Goal: Communication & Community: Answer question/provide support

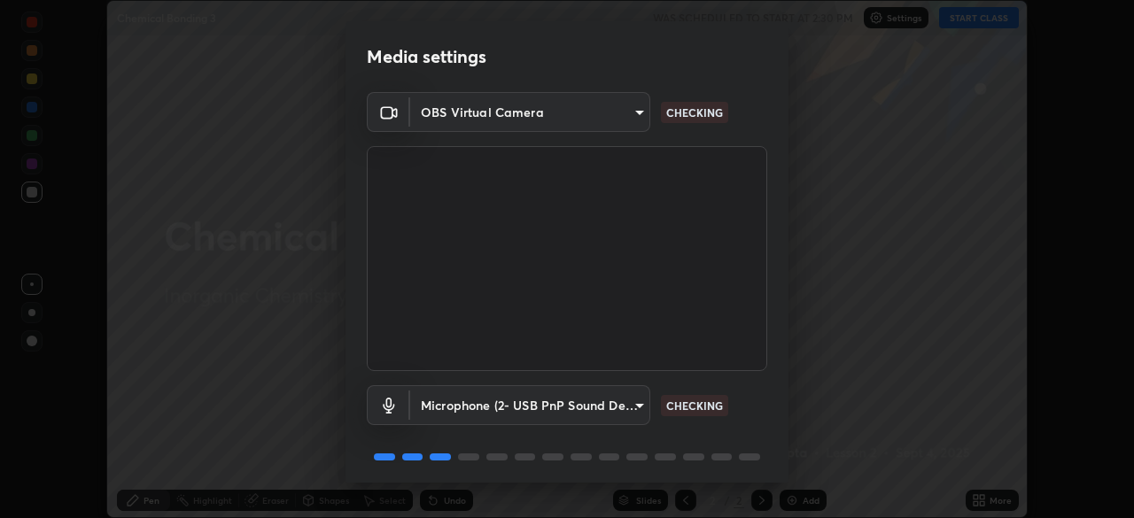
scroll to position [63, 0]
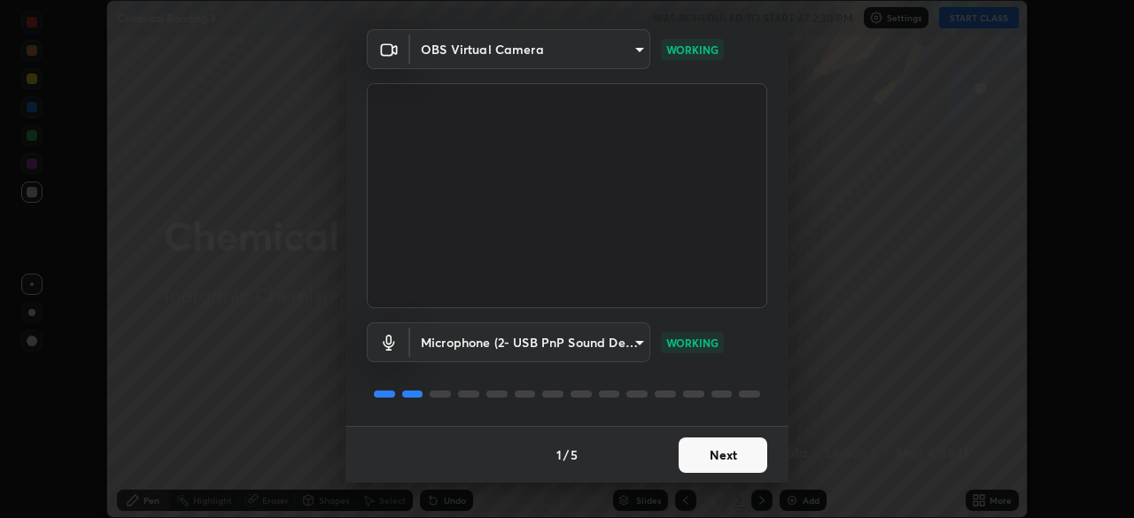
click at [731, 456] on button "Next" at bounding box center [723, 455] width 89 height 35
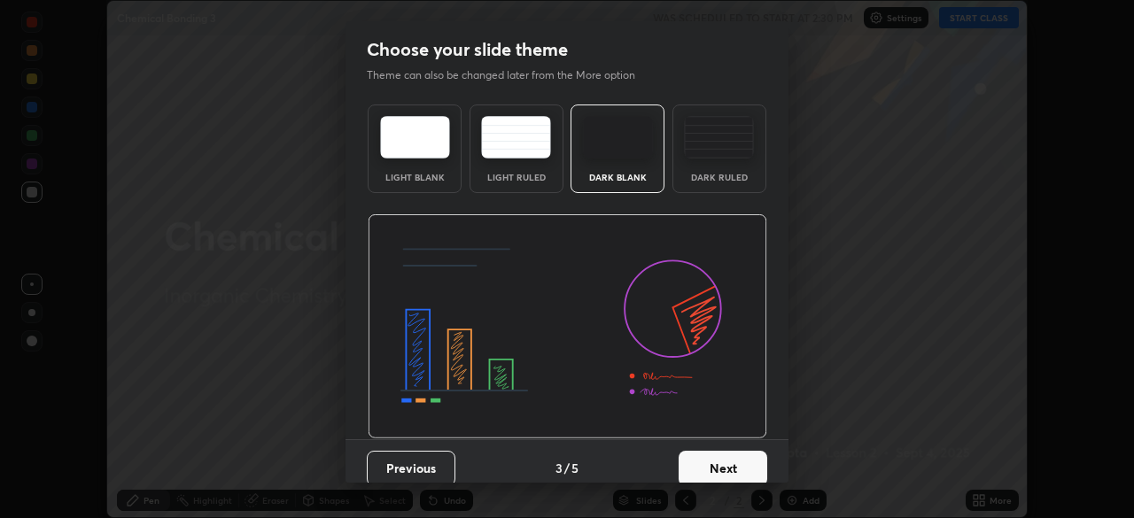
click at [733, 455] on button "Next" at bounding box center [723, 468] width 89 height 35
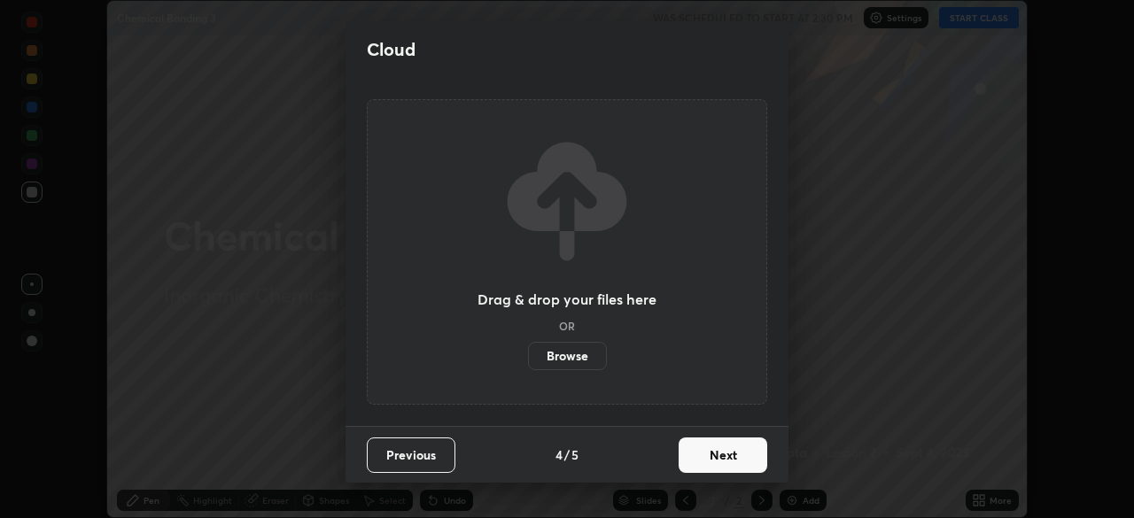
click at [736, 455] on button "Next" at bounding box center [723, 455] width 89 height 35
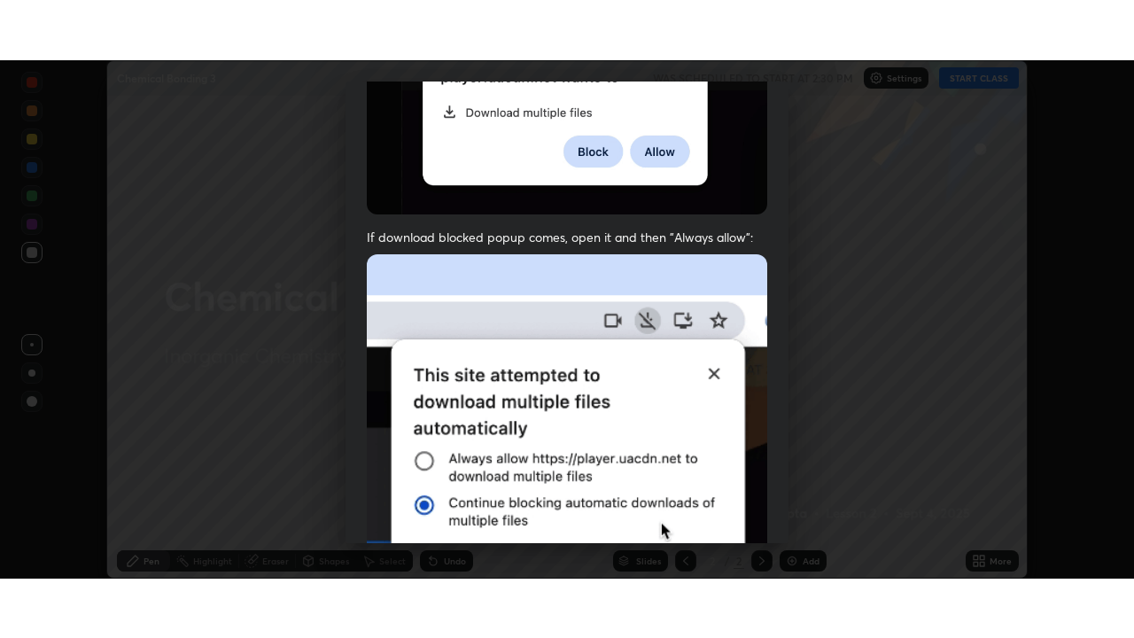
scroll to position [424, 0]
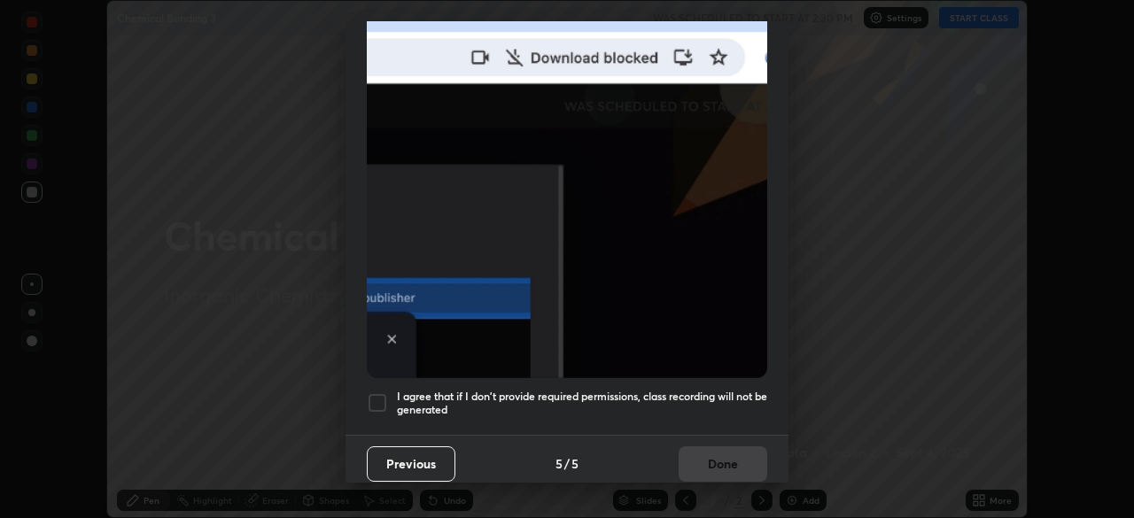
click at [381, 393] on div at bounding box center [377, 403] width 21 height 21
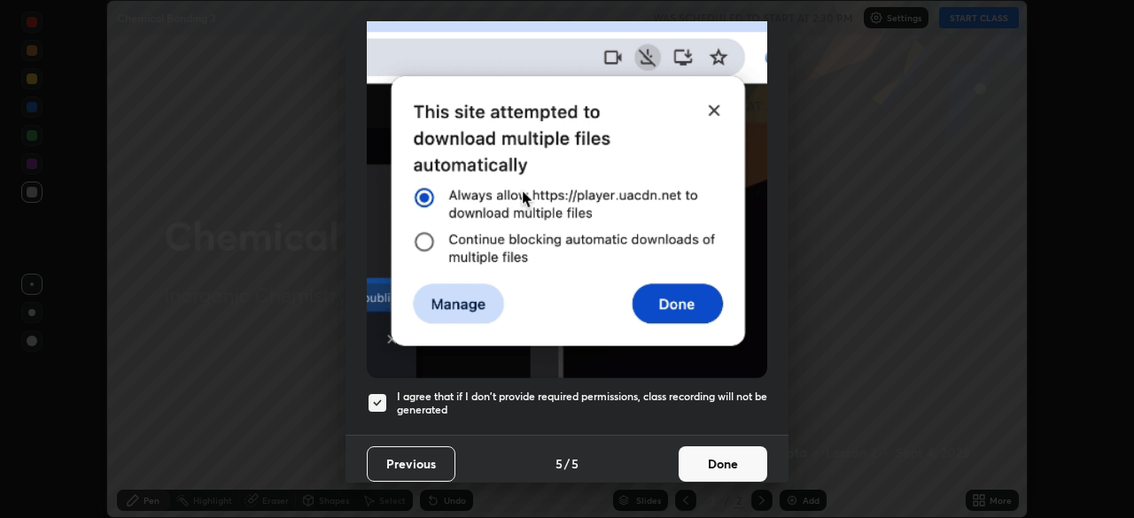
click at [713, 448] on button "Done" at bounding box center [723, 464] width 89 height 35
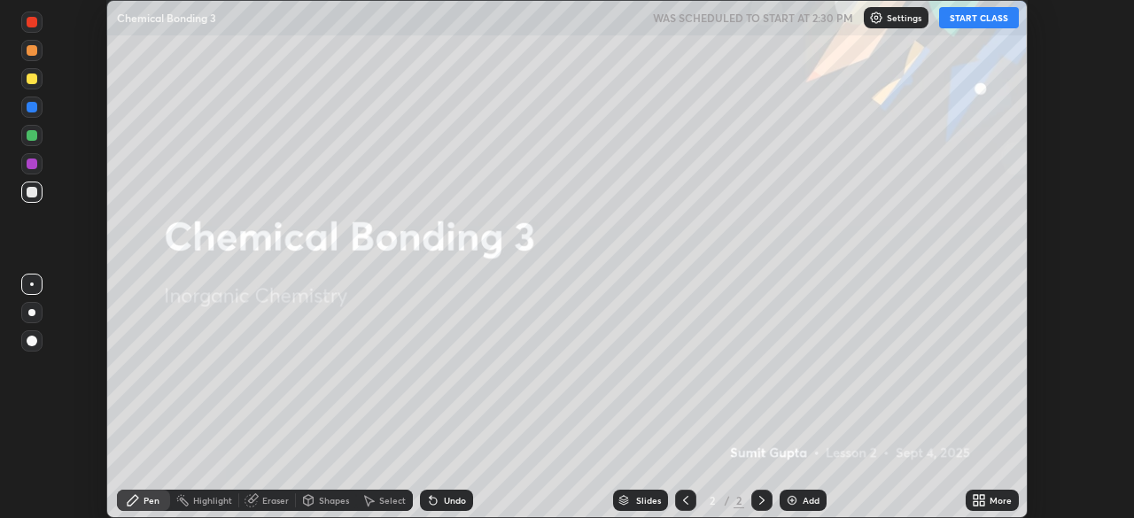
click at [977, 15] on button "START CLASS" at bounding box center [979, 17] width 80 height 21
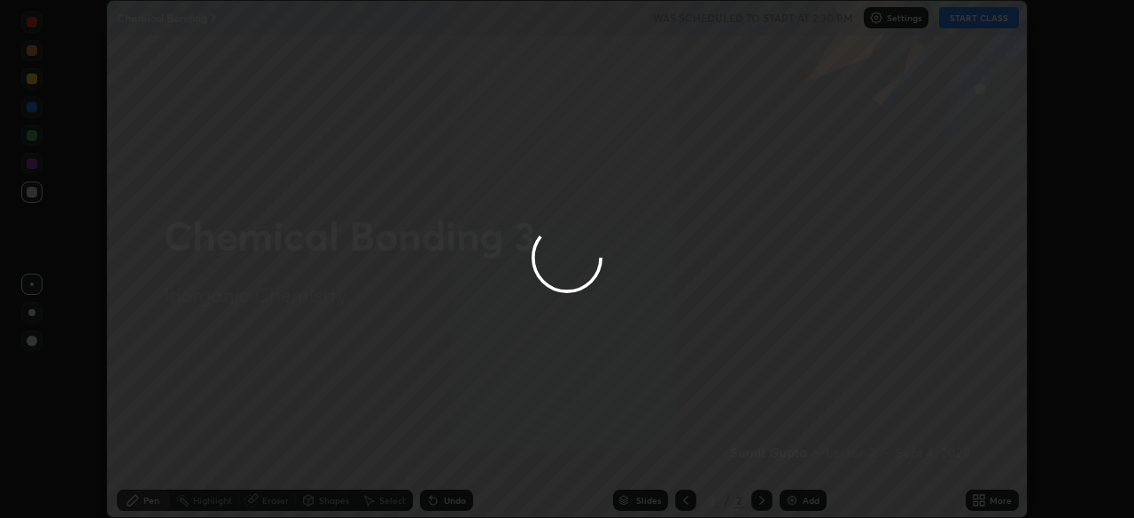
click at [980, 501] on div at bounding box center [567, 259] width 1134 height 518
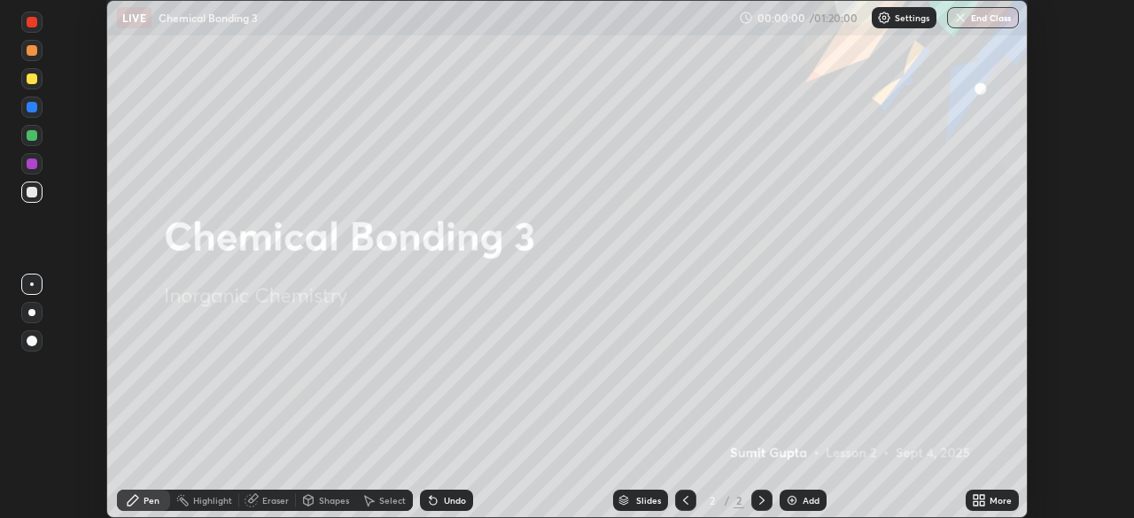
click at [982, 503] on icon at bounding box center [982, 504] width 4 height 4
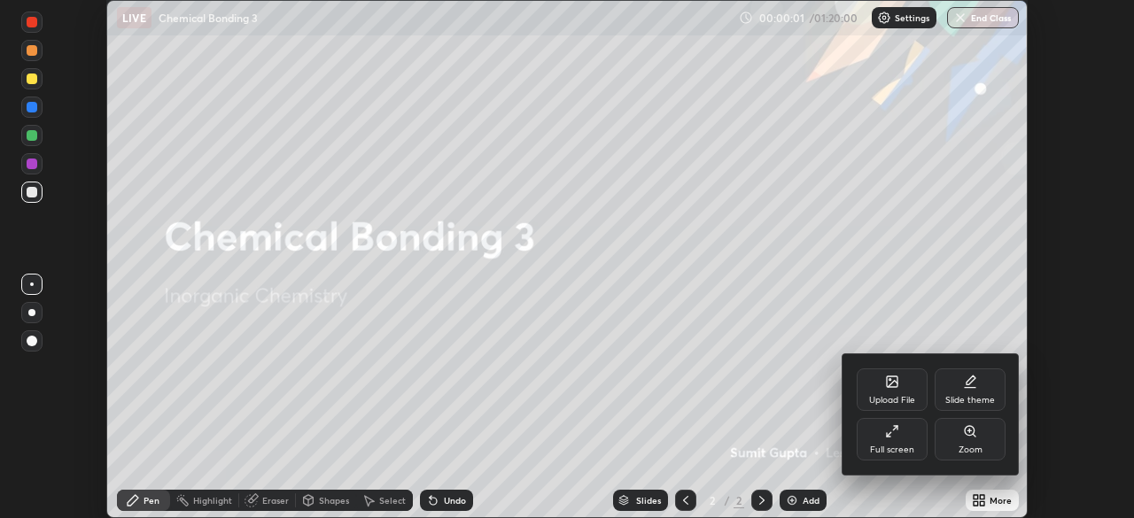
click at [906, 432] on div "Full screen" at bounding box center [892, 439] width 71 height 43
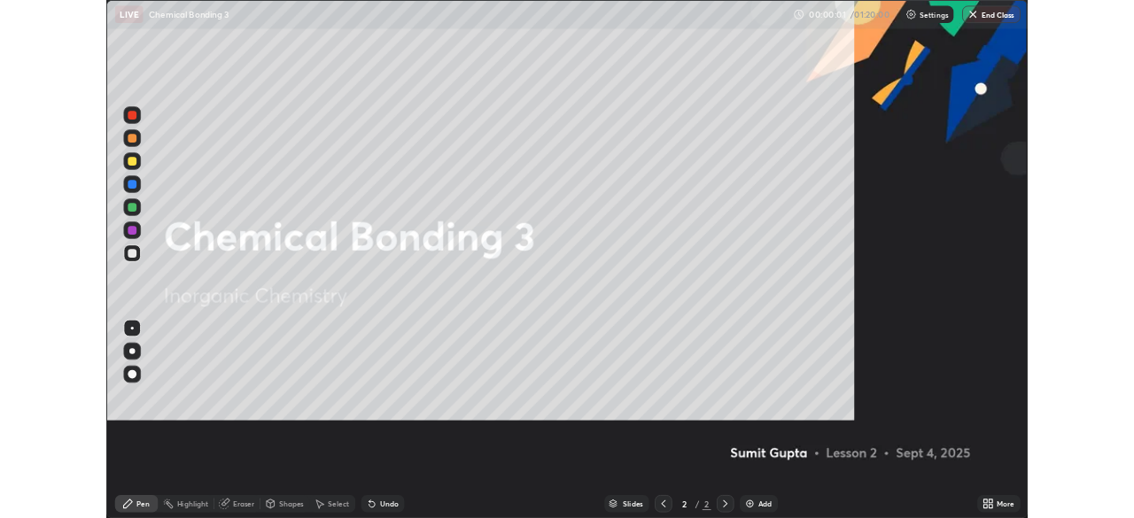
scroll to position [638, 1134]
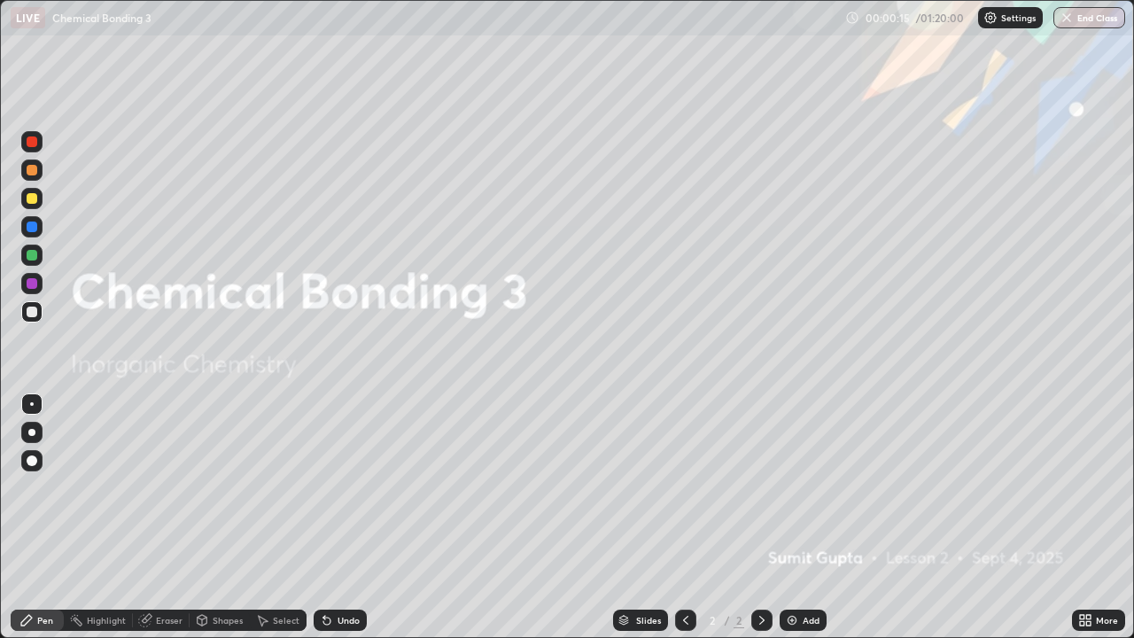
click at [798, 518] on div "Add" at bounding box center [803, 620] width 47 height 21
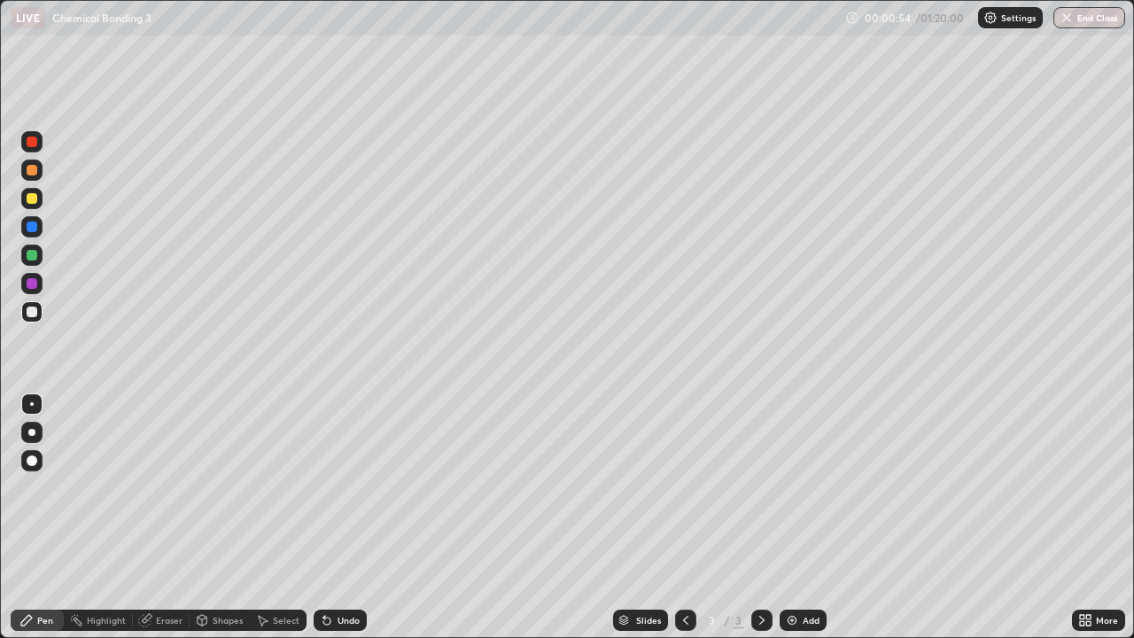
click at [32, 432] on div at bounding box center [31, 432] width 7 height 7
click at [35, 197] on div at bounding box center [32, 198] width 11 height 11
click at [32, 310] on div at bounding box center [32, 312] width 11 height 11
click at [783, 518] on div "Add" at bounding box center [803, 620] width 47 height 21
click at [40, 282] on div at bounding box center [31, 283] width 21 height 21
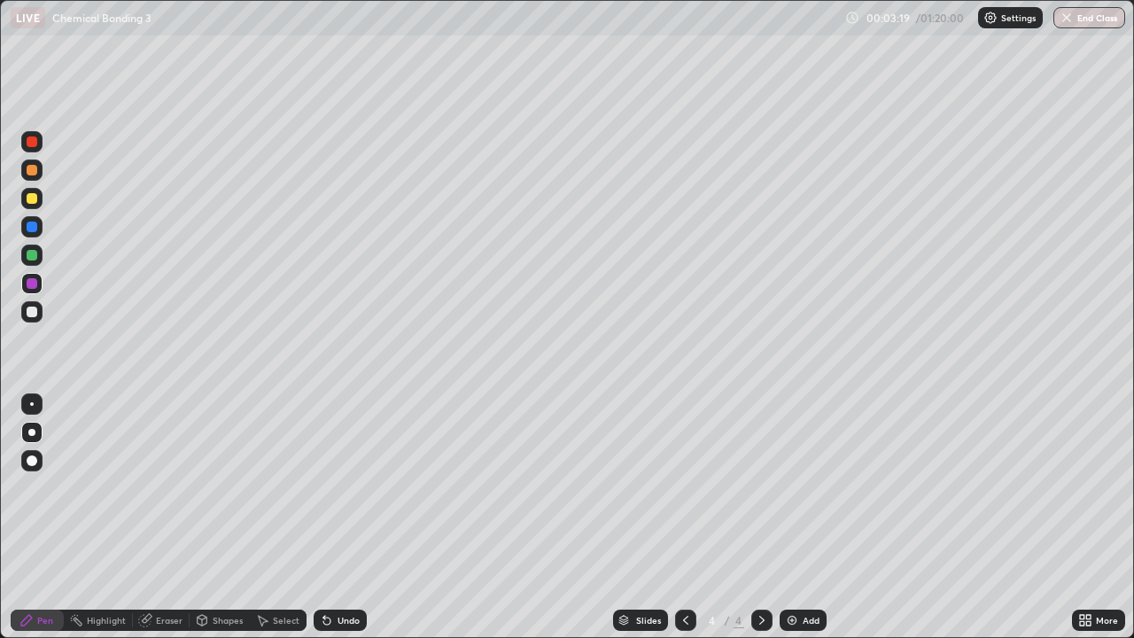
click at [29, 315] on div at bounding box center [32, 312] width 11 height 11
click at [803, 518] on div "Add" at bounding box center [811, 620] width 17 height 9
click at [31, 199] on div at bounding box center [32, 198] width 11 height 11
click at [338, 518] on div "Undo" at bounding box center [349, 620] width 22 height 9
click at [327, 518] on icon at bounding box center [326, 621] width 7 height 7
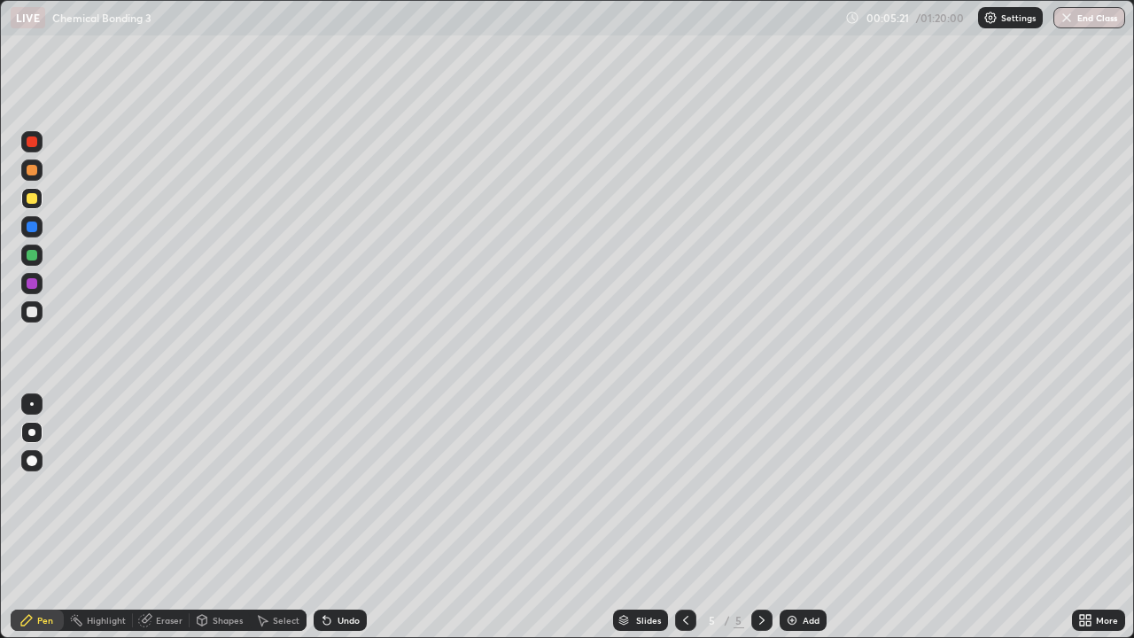
click at [329, 518] on icon at bounding box center [327, 620] width 14 height 14
click at [331, 518] on icon at bounding box center [327, 620] width 14 height 14
click at [332, 518] on div "Undo" at bounding box center [340, 620] width 53 height 21
click at [328, 518] on div "Undo" at bounding box center [340, 620] width 53 height 21
click at [793, 518] on img at bounding box center [792, 620] width 14 height 14
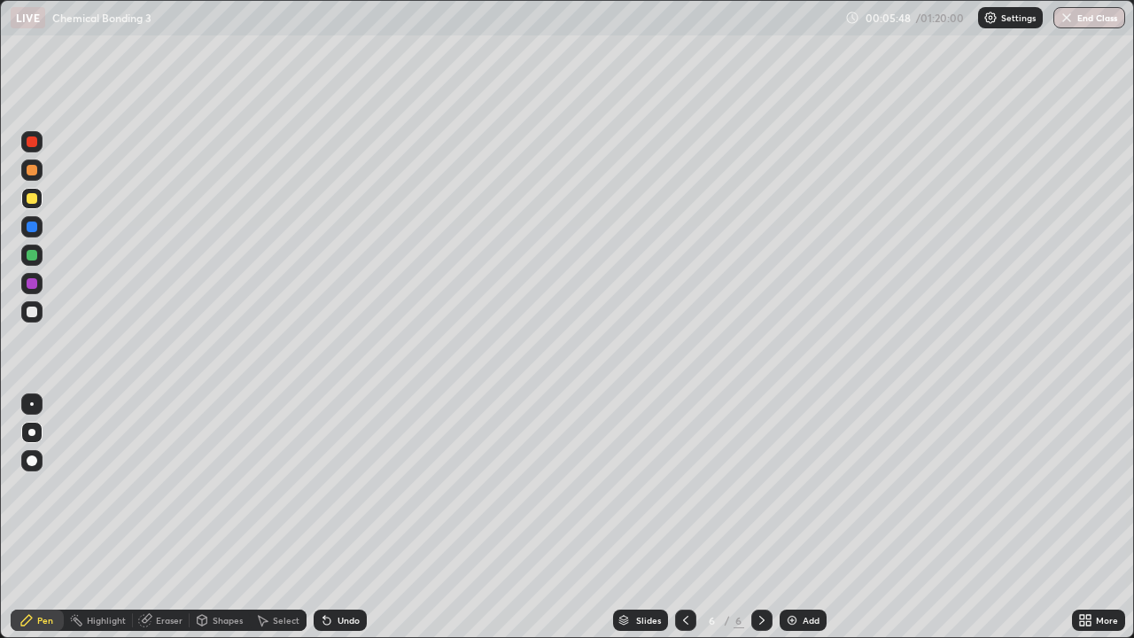
click at [41, 310] on div at bounding box center [31, 311] width 21 height 21
click at [815, 518] on div "Add" at bounding box center [811, 620] width 17 height 9
click at [35, 194] on div at bounding box center [32, 198] width 11 height 11
click at [27, 315] on div at bounding box center [32, 312] width 11 height 11
click at [339, 518] on div "Undo" at bounding box center [340, 620] width 53 height 21
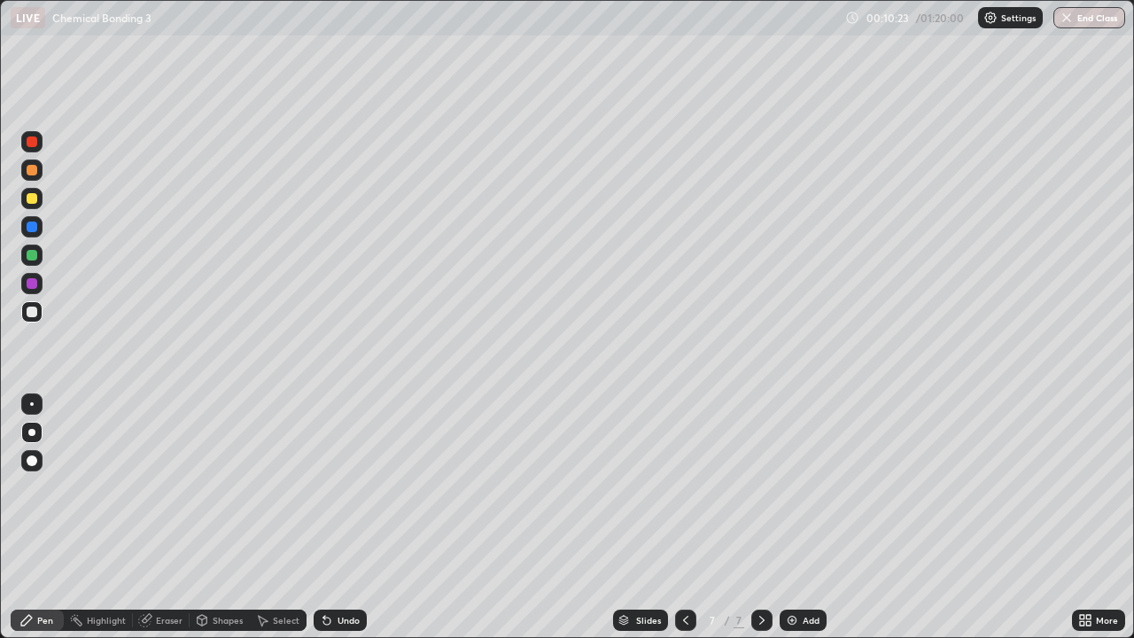
click at [799, 518] on div "Add" at bounding box center [803, 620] width 47 height 21
click at [32, 199] on div at bounding box center [32, 198] width 11 height 11
click at [30, 311] on div at bounding box center [32, 312] width 11 height 11
click at [171, 518] on div "Eraser" at bounding box center [169, 620] width 27 height 9
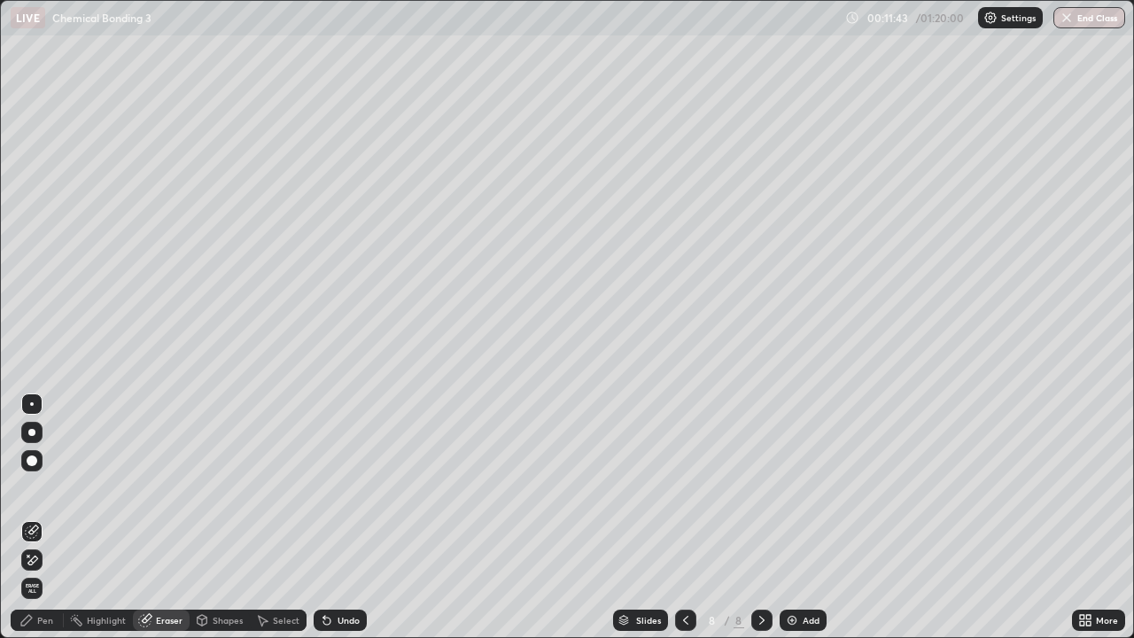
click at [41, 518] on div "Pen" at bounding box center [45, 620] width 16 height 9
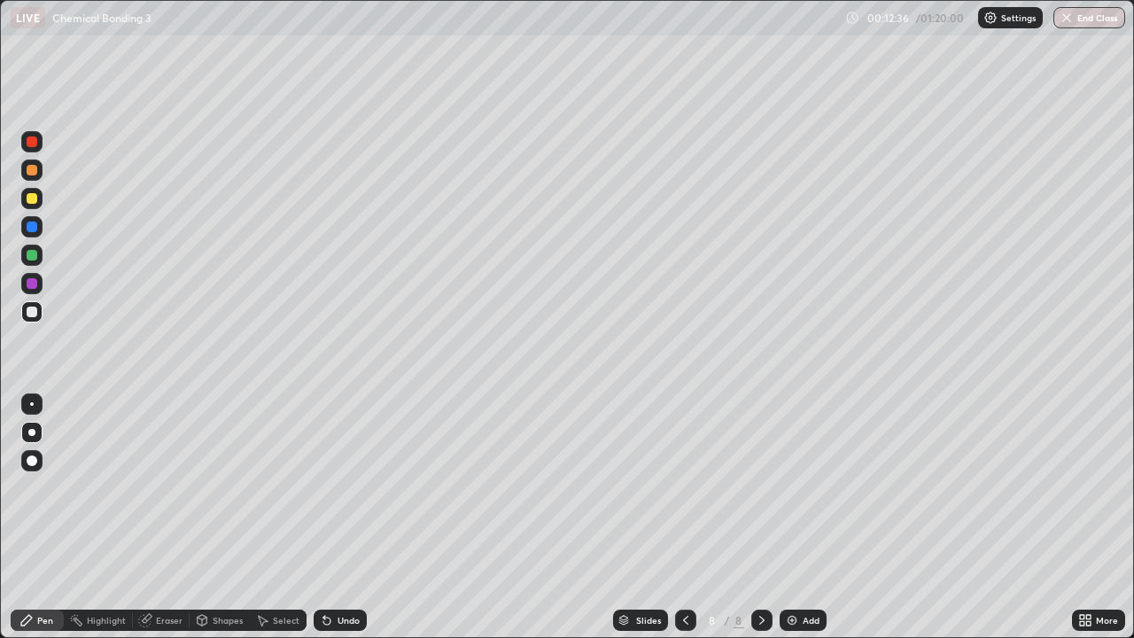
click at [684, 518] on icon at bounding box center [686, 620] width 14 height 14
click at [683, 518] on icon at bounding box center [685, 620] width 5 height 9
click at [762, 518] on icon at bounding box center [762, 620] width 14 height 14
click at [761, 518] on icon at bounding box center [762, 620] width 14 height 14
click at [803, 518] on div "Add" at bounding box center [811, 620] width 17 height 9
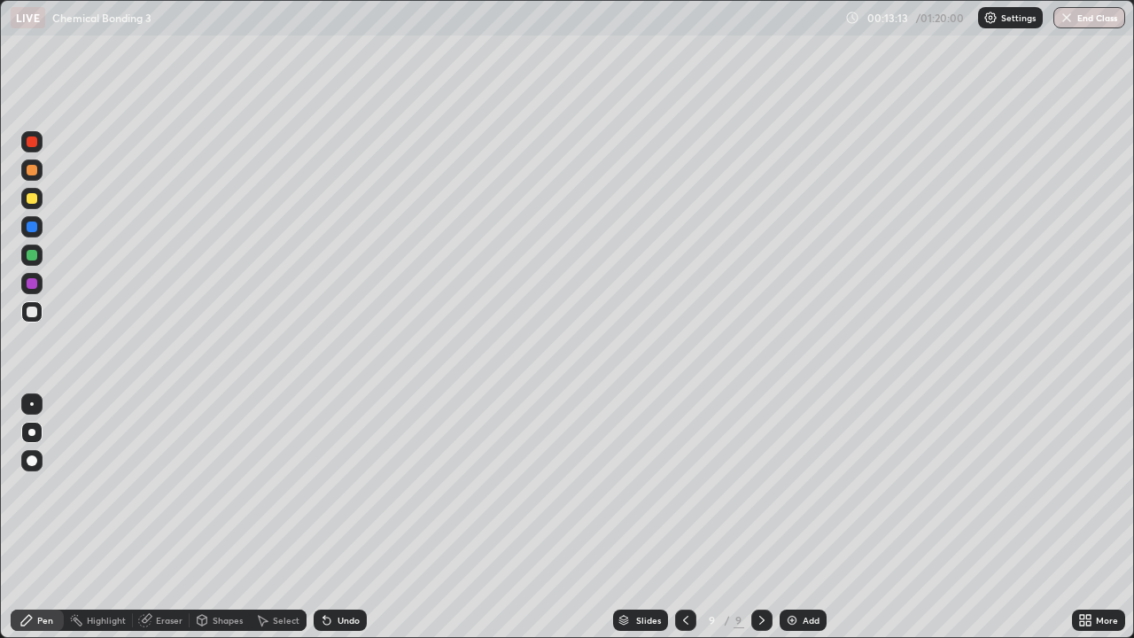
click at [35, 200] on div at bounding box center [32, 198] width 11 height 11
click at [343, 518] on div "Undo" at bounding box center [349, 620] width 22 height 9
click at [803, 518] on div "Add" at bounding box center [811, 620] width 17 height 9
click at [32, 315] on div at bounding box center [32, 312] width 11 height 11
click at [32, 197] on div at bounding box center [32, 198] width 11 height 11
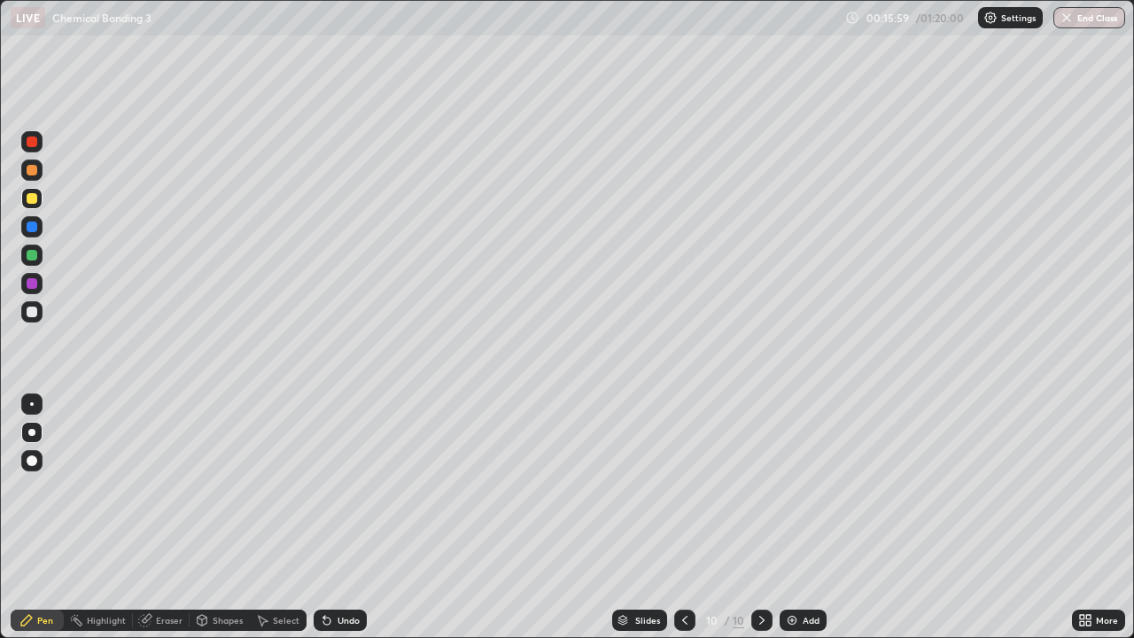
click at [338, 518] on div "Undo" at bounding box center [349, 620] width 22 height 9
click at [336, 518] on div "Undo" at bounding box center [340, 620] width 53 height 21
click at [43, 518] on div "Pen" at bounding box center [45, 620] width 16 height 9
click at [153, 518] on div "Eraser" at bounding box center [161, 620] width 57 height 21
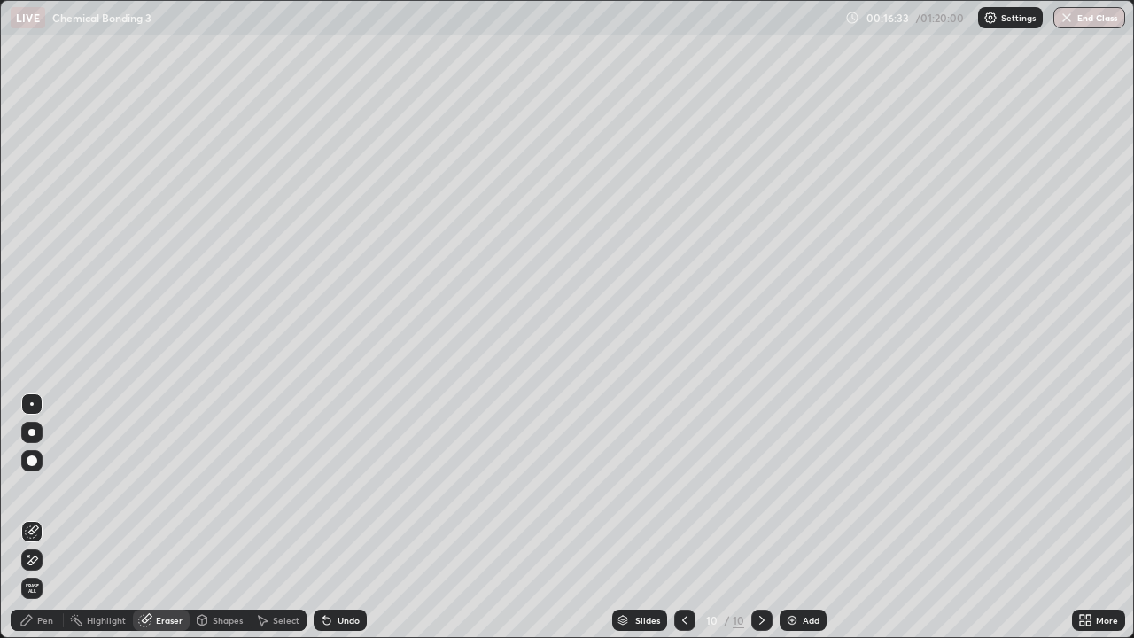
click at [37, 518] on div "Pen" at bounding box center [45, 620] width 16 height 9
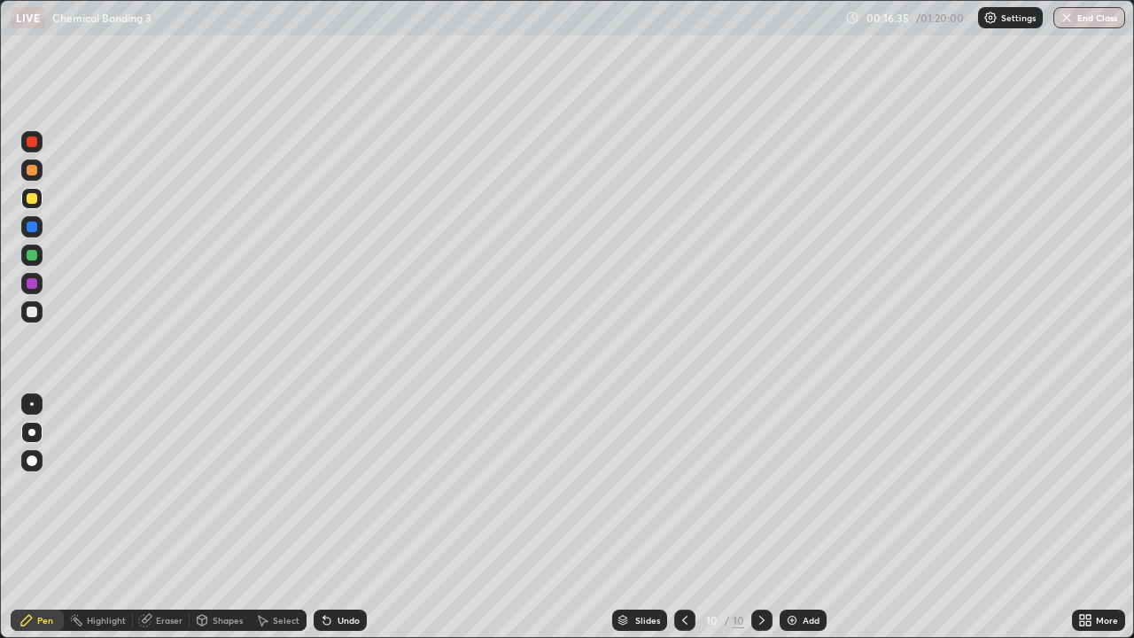
click at [33, 310] on div at bounding box center [32, 312] width 11 height 11
click at [270, 518] on div "Select" at bounding box center [278, 620] width 57 height 21
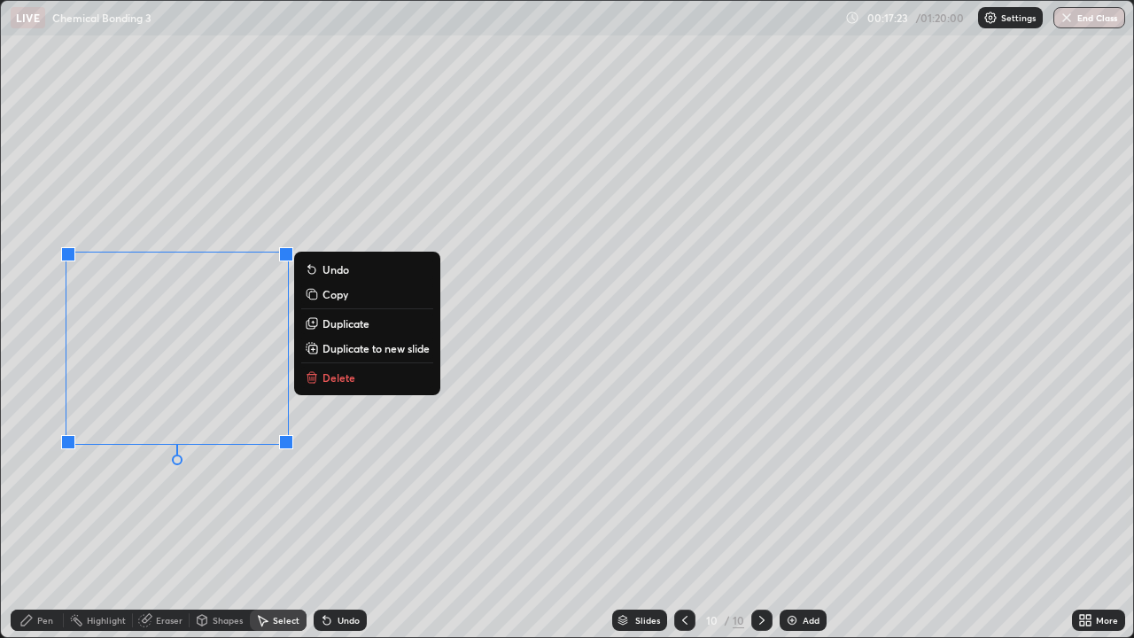
click at [29, 518] on icon at bounding box center [26, 620] width 14 height 14
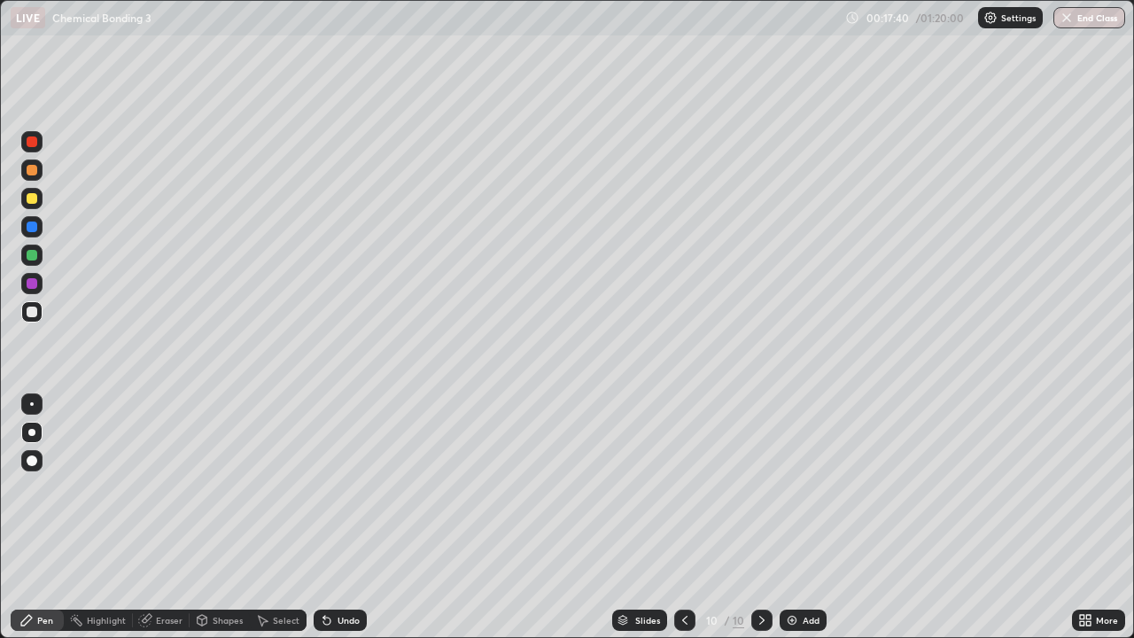
click at [338, 518] on div "Undo" at bounding box center [349, 620] width 22 height 9
click at [806, 518] on div "Add" at bounding box center [811, 620] width 17 height 9
click at [33, 199] on div at bounding box center [32, 198] width 11 height 11
click at [339, 518] on div "Undo" at bounding box center [340, 620] width 53 height 21
click at [331, 518] on div "Undo" at bounding box center [340, 620] width 53 height 21
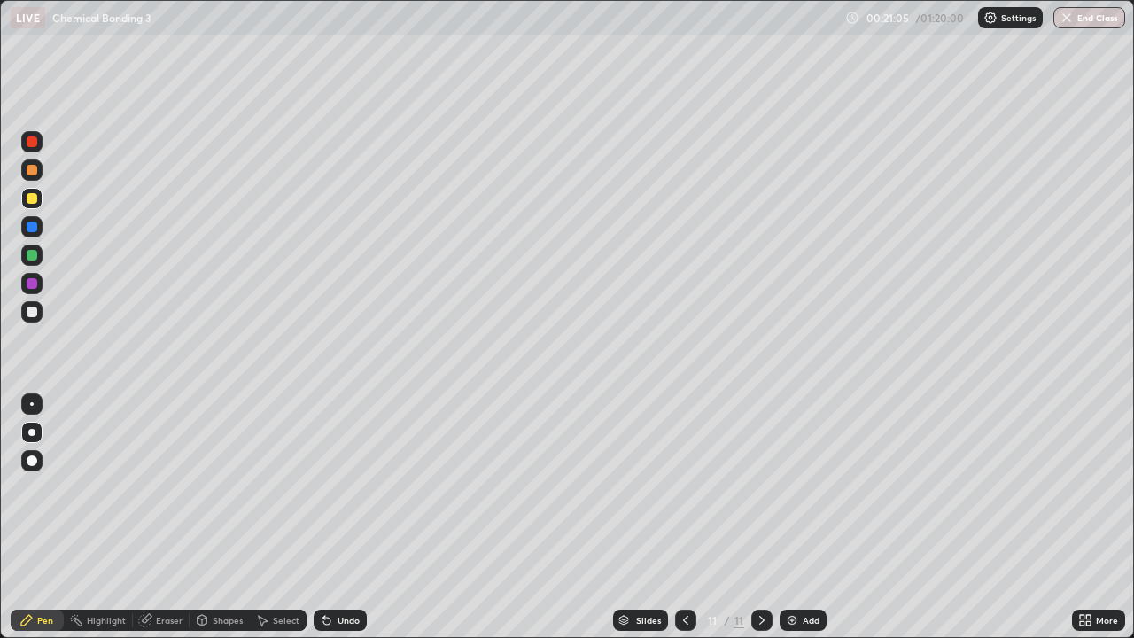
click at [330, 518] on icon at bounding box center [327, 620] width 14 height 14
click at [340, 518] on div "Undo" at bounding box center [349, 620] width 22 height 9
click at [800, 518] on div "Add" at bounding box center [803, 620] width 47 height 21
click at [39, 203] on div at bounding box center [31, 198] width 21 height 21
click at [38, 318] on div at bounding box center [31, 311] width 21 height 21
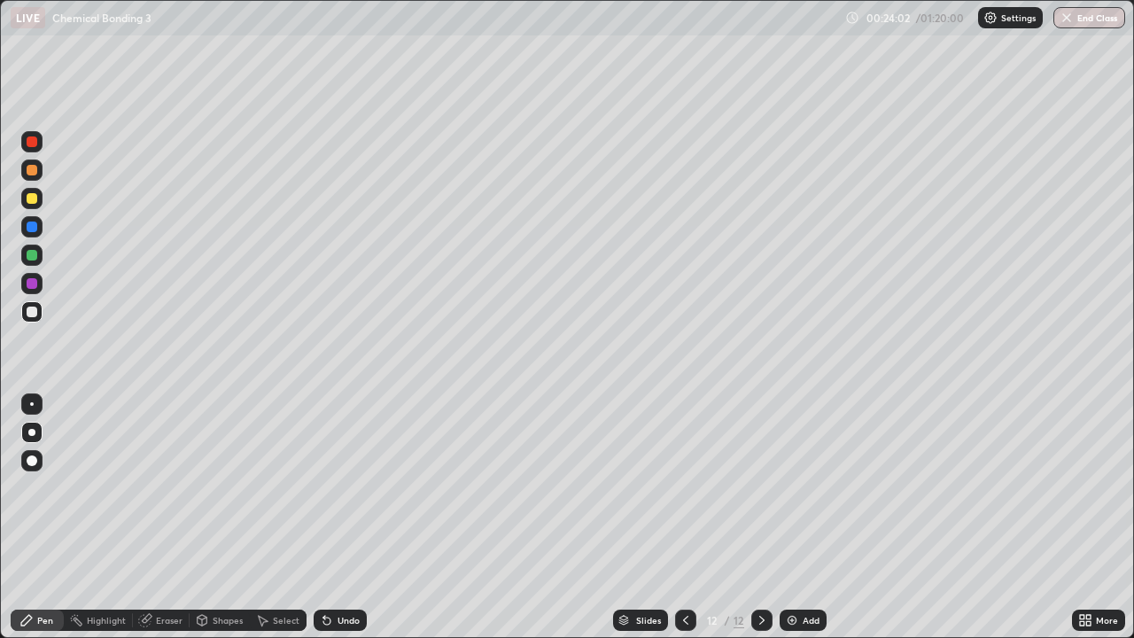
click at [31, 198] on div at bounding box center [32, 198] width 11 height 11
click at [35, 314] on div at bounding box center [32, 312] width 11 height 11
click at [338, 518] on div "Undo" at bounding box center [349, 620] width 22 height 9
click at [785, 518] on div "Add" at bounding box center [803, 620] width 47 height 21
click at [681, 518] on div at bounding box center [685, 620] width 21 height 35
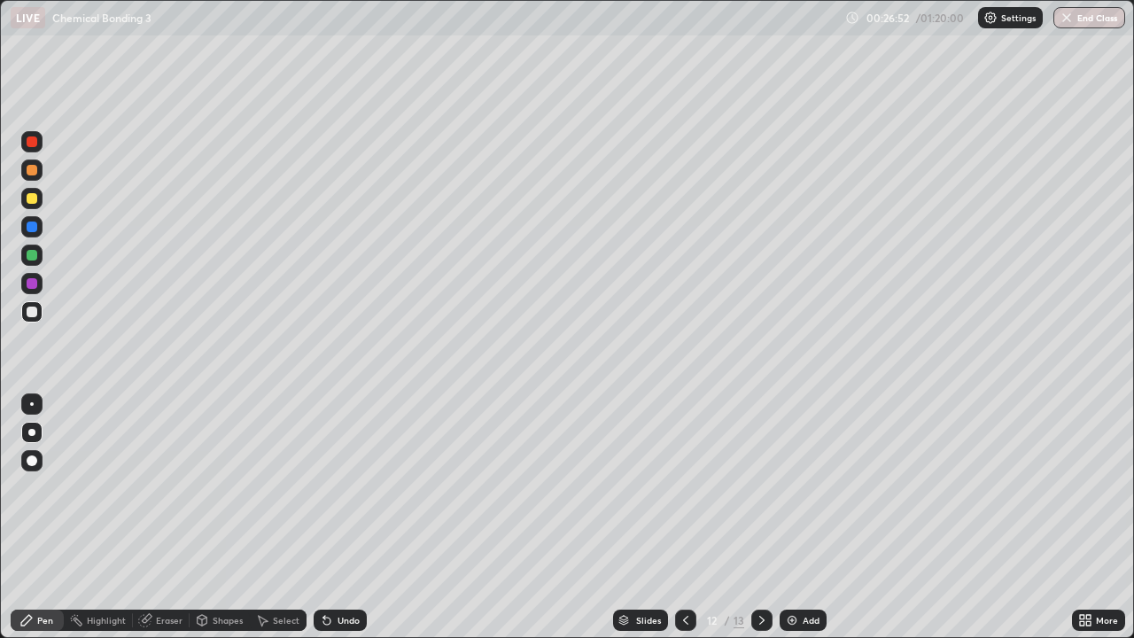
click at [760, 518] on icon at bounding box center [762, 620] width 14 height 14
click at [31, 206] on div at bounding box center [31, 198] width 21 height 21
click at [32, 310] on div at bounding box center [32, 312] width 11 height 11
click at [327, 518] on icon at bounding box center [326, 621] width 7 height 7
click at [324, 518] on icon at bounding box center [326, 621] width 7 height 7
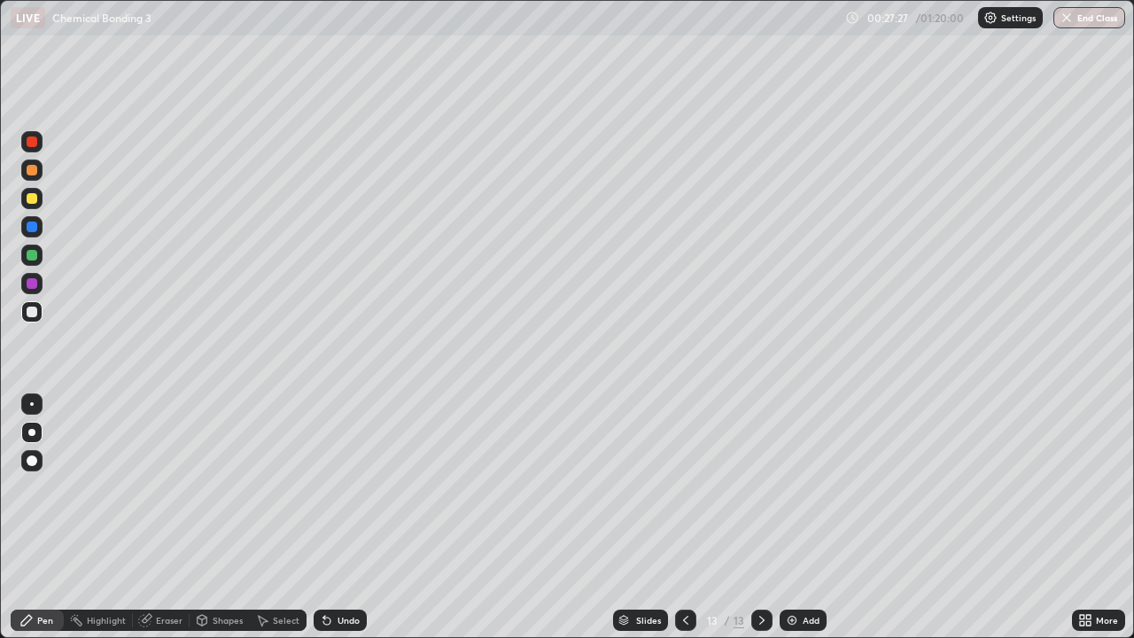
click at [339, 518] on div "Undo" at bounding box center [349, 620] width 22 height 9
click at [331, 518] on icon at bounding box center [327, 620] width 14 height 14
click at [328, 518] on icon at bounding box center [327, 620] width 14 height 14
click at [330, 518] on icon at bounding box center [327, 620] width 14 height 14
click at [334, 518] on div "Undo" at bounding box center [340, 620] width 53 height 21
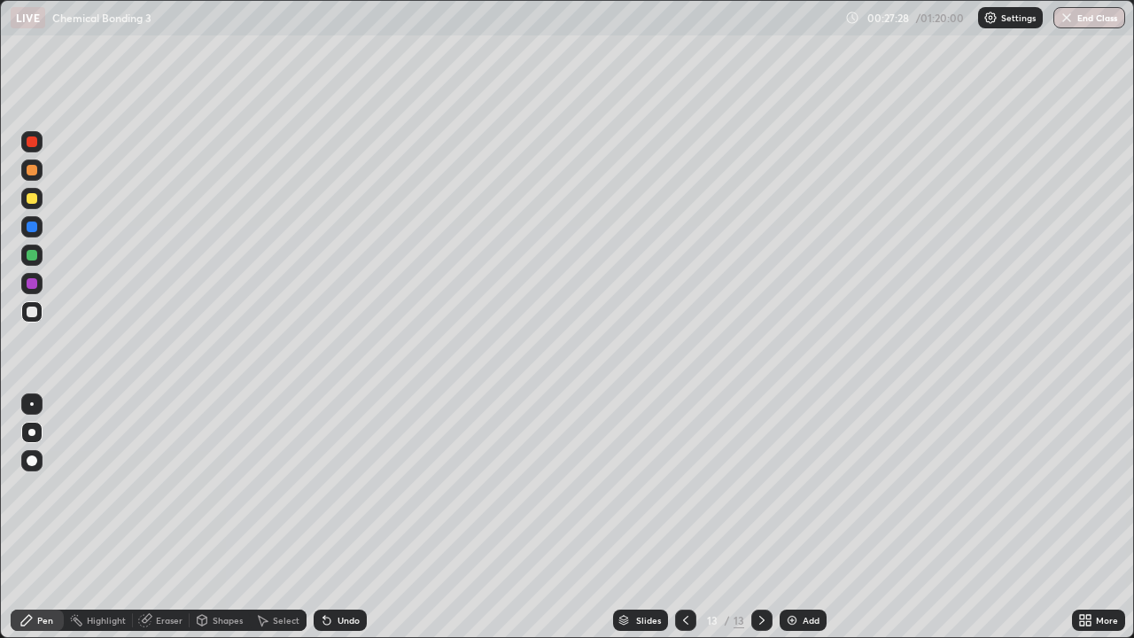
click at [339, 518] on div "Undo" at bounding box center [349, 620] width 22 height 9
click at [35, 194] on div at bounding box center [32, 198] width 11 height 11
click at [159, 518] on div "Eraser" at bounding box center [169, 620] width 27 height 9
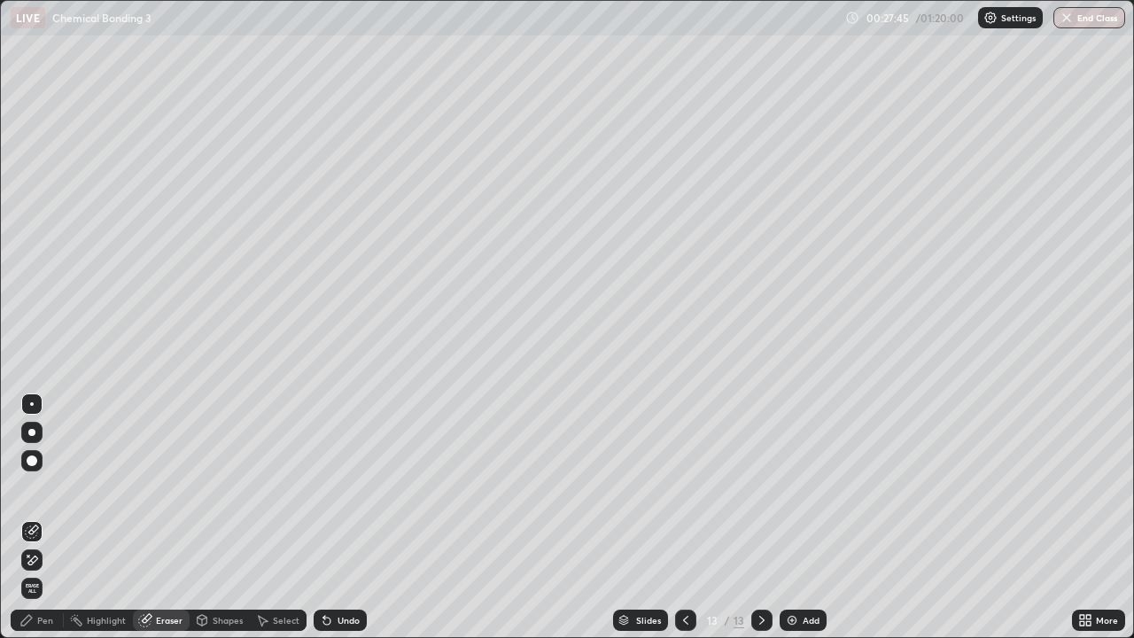
click at [35, 518] on div "Pen" at bounding box center [37, 620] width 53 height 21
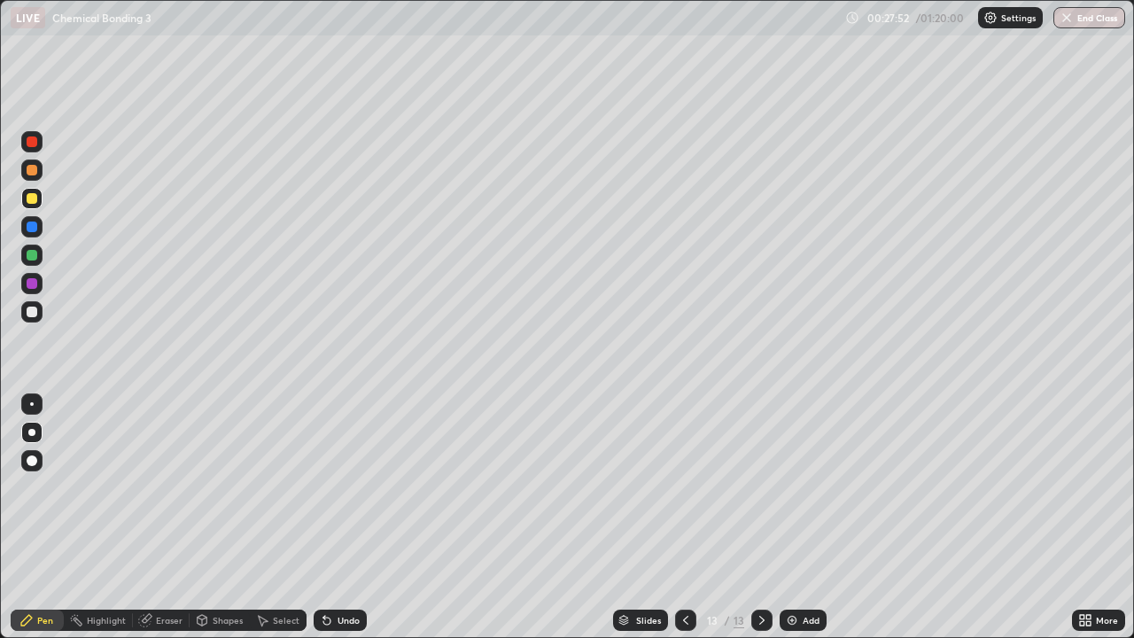
click at [38, 314] on div at bounding box center [31, 311] width 21 height 21
click at [797, 518] on img at bounding box center [792, 620] width 14 height 14
click at [29, 308] on div at bounding box center [32, 312] width 11 height 11
click at [799, 518] on div "Add" at bounding box center [803, 620] width 47 height 21
click at [25, 200] on div at bounding box center [31, 198] width 21 height 21
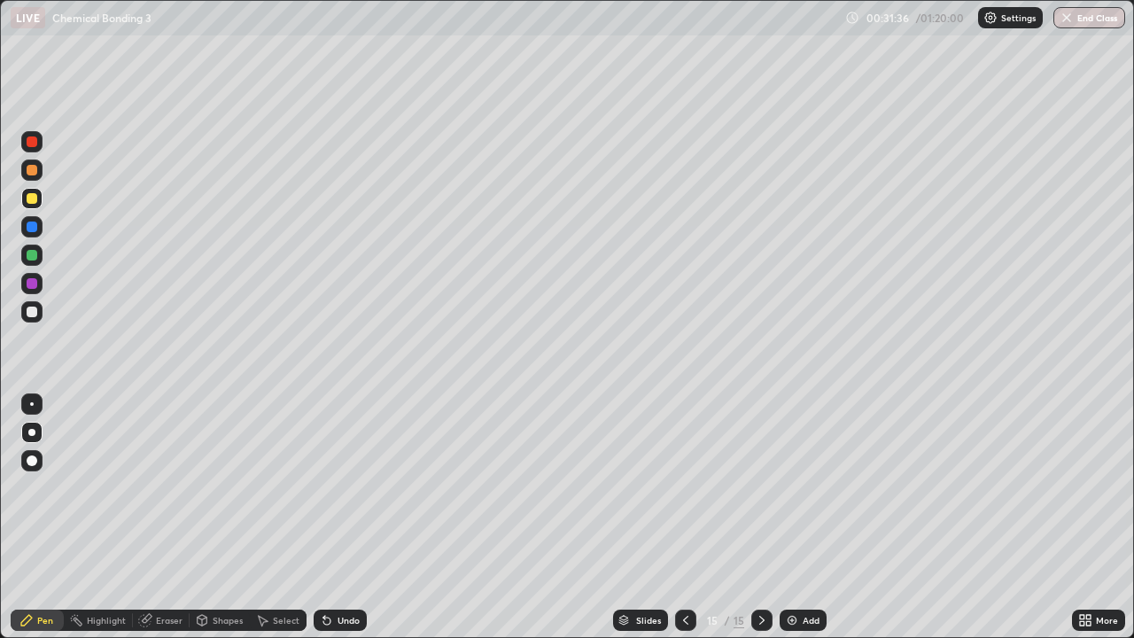
click at [30, 310] on div at bounding box center [32, 312] width 11 height 11
click at [339, 518] on div "Undo" at bounding box center [349, 620] width 22 height 9
click at [335, 518] on div "Undo" at bounding box center [340, 620] width 53 height 21
click at [343, 518] on div "Undo" at bounding box center [349, 620] width 22 height 9
click at [25, 286] on div at bounding box center [31, 283] width 21 height 21
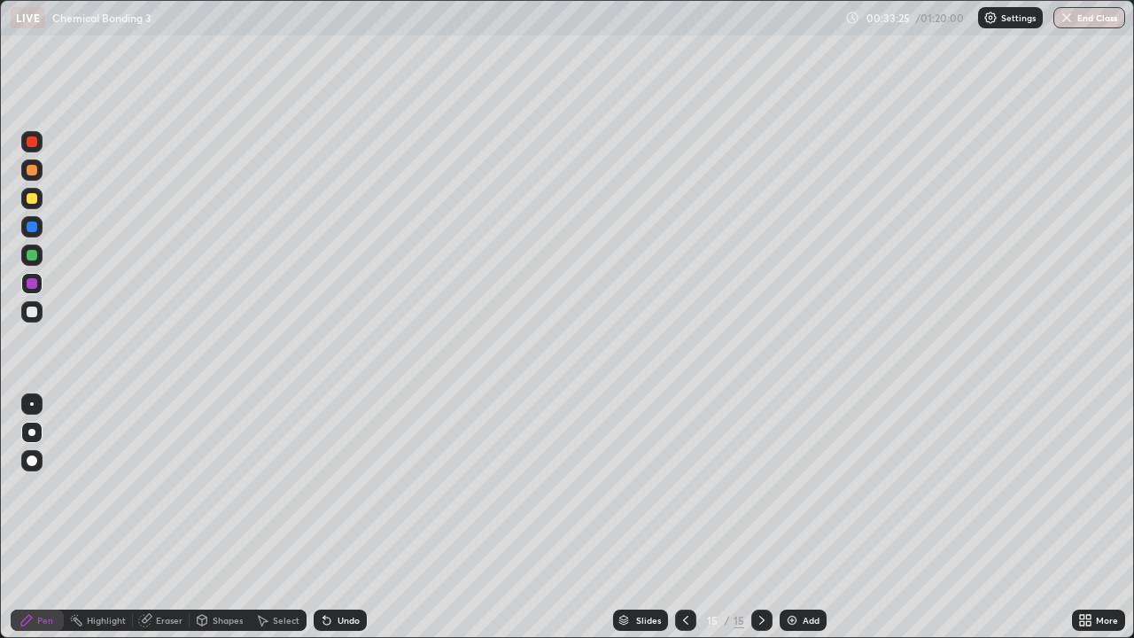
click at [32, 309] on div at bounding box center [32, 312] width 11 height 11
click at [796, 518] on div "Add" at bounding box center [803, 620] width 47 height 21
click at [38, 222] on div at bounding box center [31, 226] width 21 height 21
click at [35, 201] on div at bounding box center [32, 198] width 11 height 11
click at [324, 518] on icon at bounding box center [326, 621] width 7 height 7
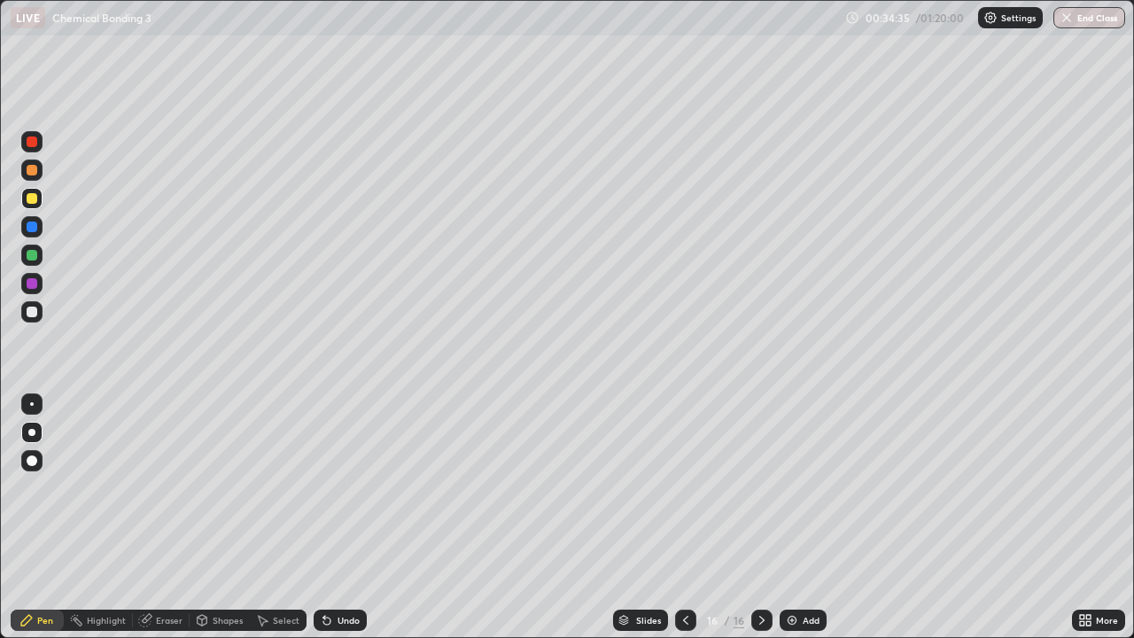
click at [328, 518] on icon at bounding box center [327, 620] width 14 height 14
click at [35, 314] on div at bounding box center [32, 312] width 11 height 11
click at [341, 518] on div "Undo" at bounding box center [340, 620] width 53 height 21
click at [30, 171] on div at bounding box center [32, 170] width 11 height 11
click at [331, 518] on icon at bounding box center [327, 620] width 14 height 14
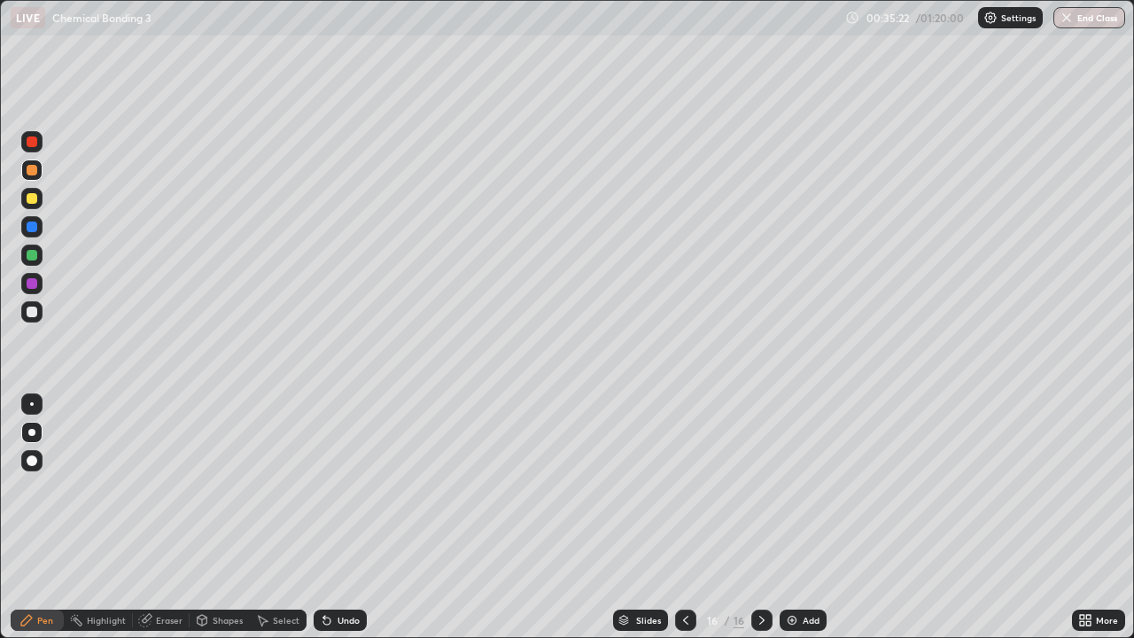
click at [33, 284] on div at bounding box center [32, 283] width 11 height 11
click at [32, 308] on div at bounding box center [32, 312] width 11 height 11
click at [28, 206] on div at bounding box center [31, 198] width 21 height 21
click at [324, 518] on icon at bounding box center [326, 621] width 7 height 7
click at [686, 518] on div at bounding box center [685, 620] width 21 height 21
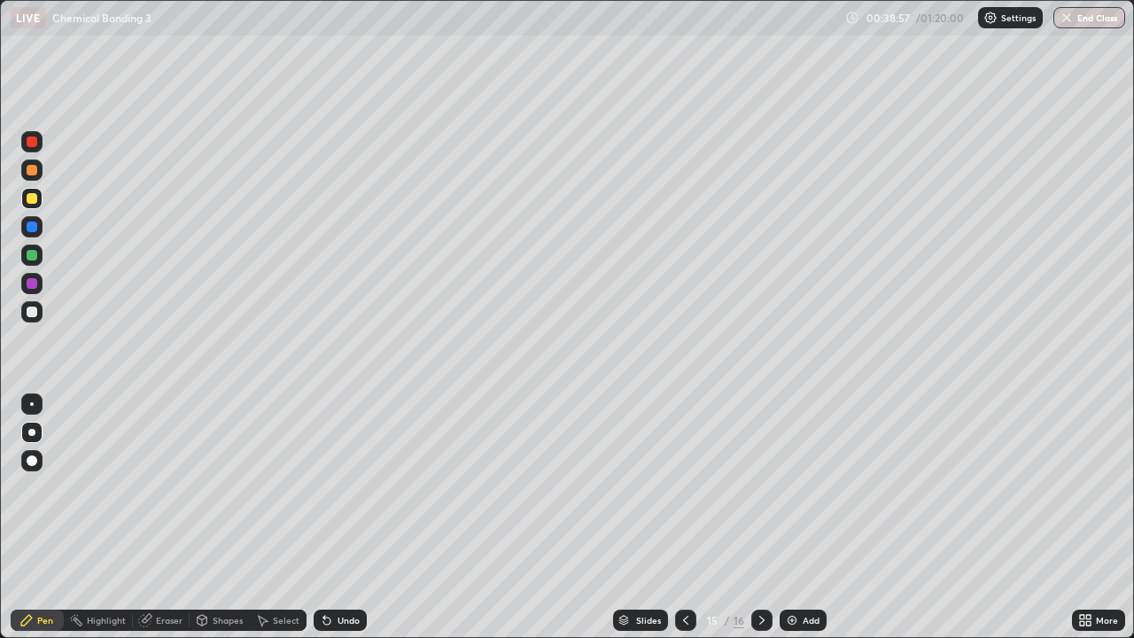
click at [751, 518] on div at bounding box center [761, 620] width 21 height 35
click at [39, 311] on div at bounding box center [31, 311] width 21 height 21
click at [32, 310] on div at bounding box center [32, 312] width 11 height 11
click at [331, 518] on icon at bounding box center [327, 620] width 14 height 14
click at [334, 518] on div "Undo" at bounding box center [340, 620] width 53 height 21
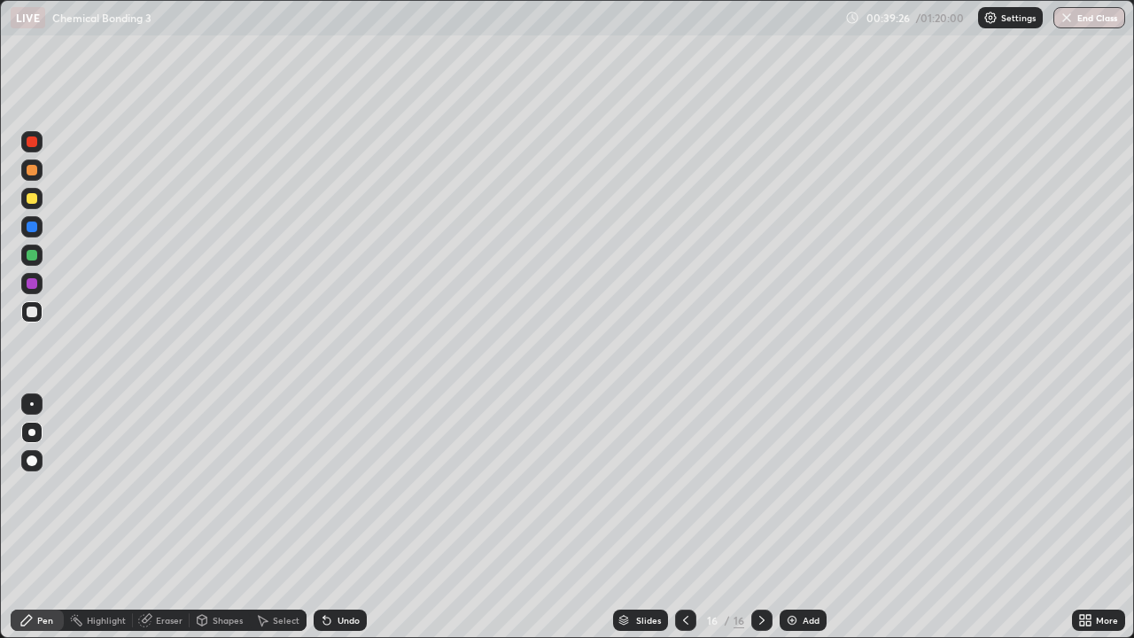
click at [337, 518] on div "Undo" at bounding box center [340, 620] width 53 height 21
click at [30, 318] on div at bounding box center [31, 311] width 21 height 21
click at [31, 228] on div at bounding box center [32, 227] width 11 height 11
click at [35, 310] on div at bounding box center [32, 312] width 11 height 11
click at [351, 518] on div "Undo" at bounding box center [349, 620] width 22 height 9
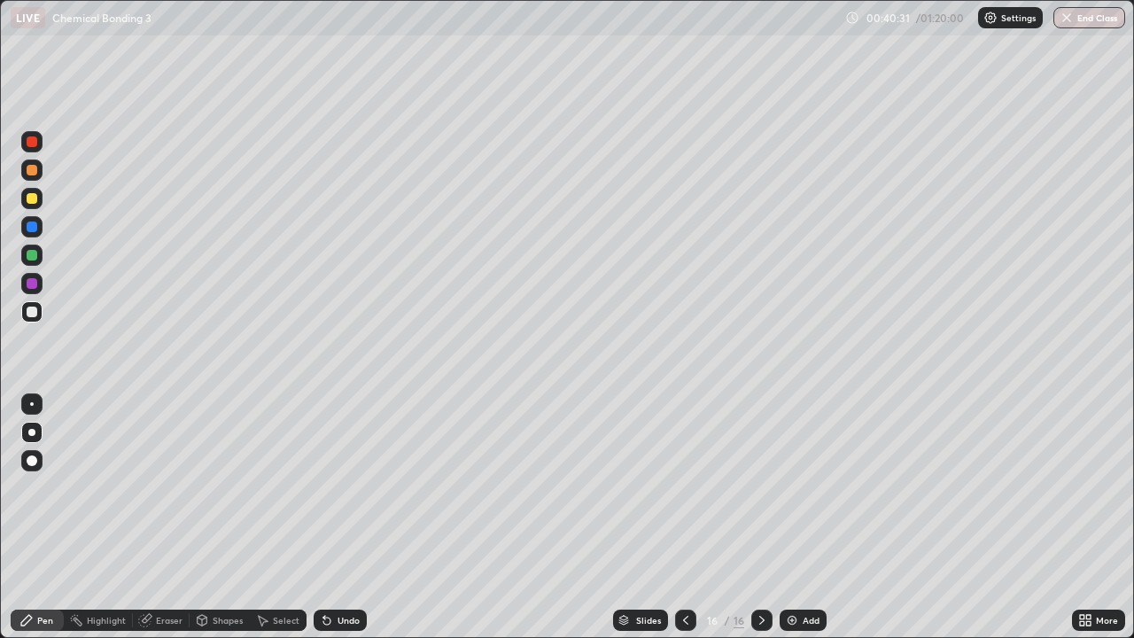
click at [31, 197] on div at bounding box center [32, 198] width 11 height 11
click at [798, 518] on div "Add" at bounding box center [803, 620] width 47 height 21
click at [33, 312] on div at bounding box center [32, 312] width 11 height 11
click at [30, 199] on div at bounding box center [32, 198] width 11 height 11
click at [350, 518] on div "Undo" at bounding box center [340, 620] width 53 height 21
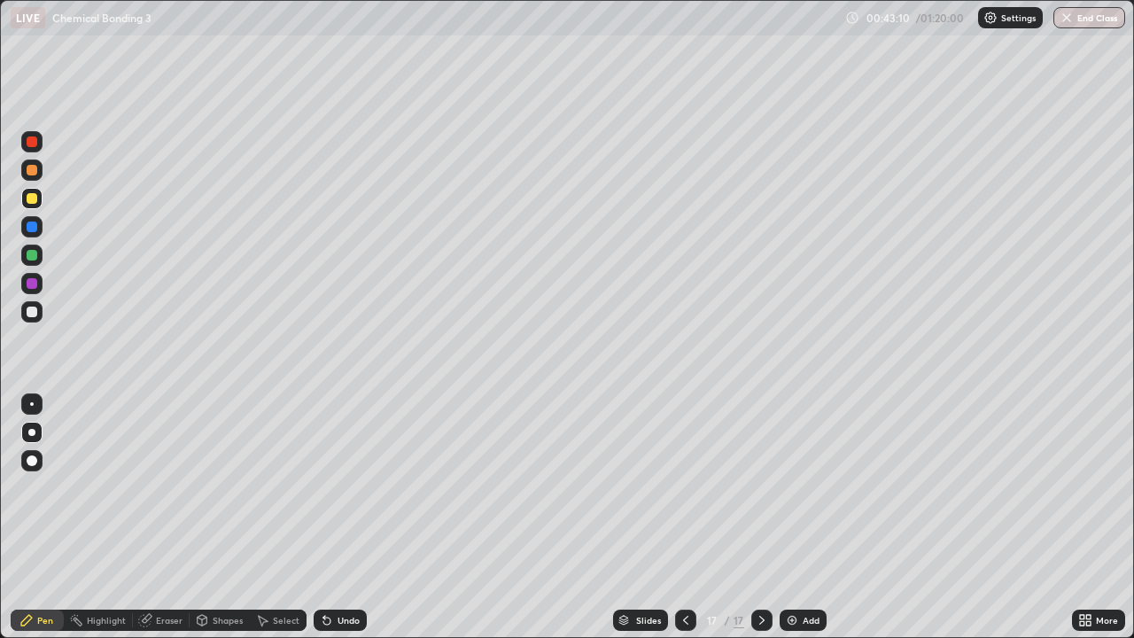
click at [38, 312] on div at bounding box center [31, 311] width 21 height 21
click at [35, 312] on div at bounding box center [32, 312] width 11 height 11
click at [31, 202] on div at bounding box center [32, 198] width 11 height 11
click at [799, 518] on div "Add" at bounding box center [803, 620] width 47 height 21
click at [38, 308] on div at bounding box center [31, 311] width 21 height 21
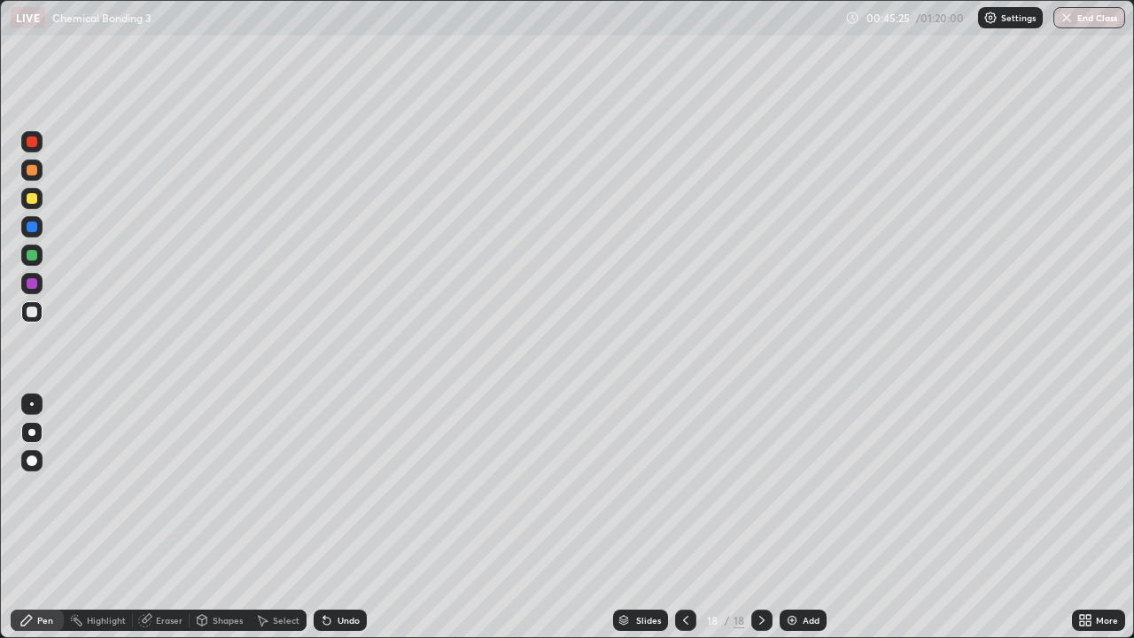
click at [40, 198] on div at bounding box center [31, 198] width 21 height 21
click at [792, 518] on div "Add" at bounding box center [803, 620] width 47 height 21
click at [35, 196] on div at bounding box center [32, 198] width 11 height 11
click at [35, 308] on div at bounding box center [32, 312] width 11 height 11
click at [38, 313] on div at bounding box center [31, 311] width 21 height 21
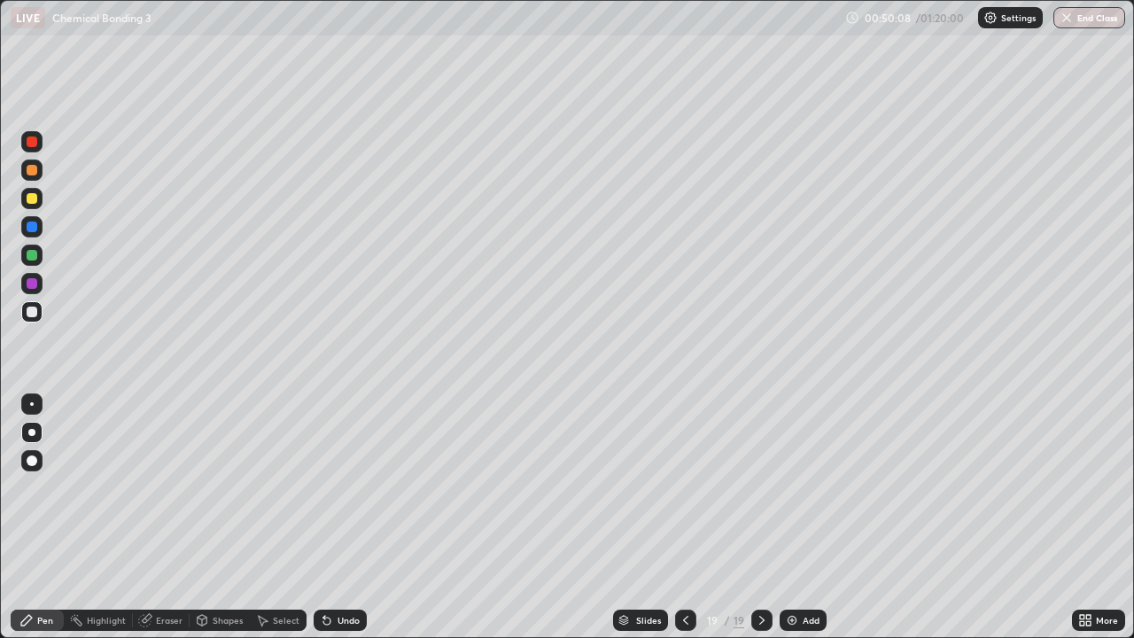
click at [41, 194] on div at bounding box center [31, 198] width 21 height 21
click at [40, 311] on div at bounding box center [31, 311] width 21 height 21
click at [33, 311] on div at bounding box center [32, 312] width 11 height 11
click at [33, 199] on div at bounding box center [32, 198] width 11 height 11
click at [33, 308] on div at bounding box center [32, 312] width 11 height 11
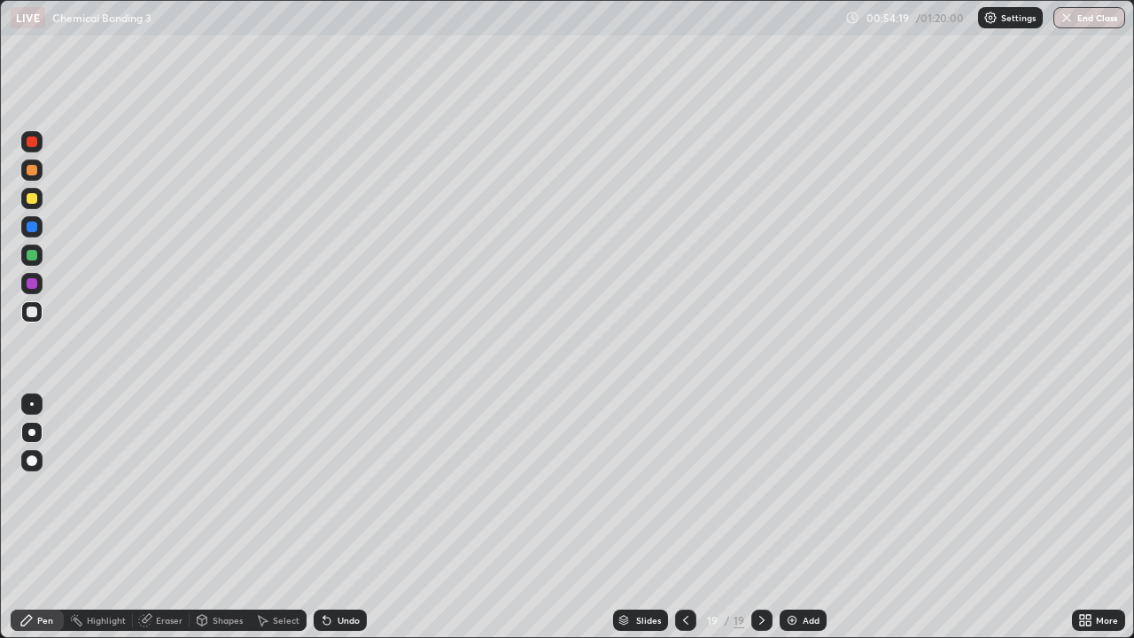
click at [31, 199] on div at bounding box center [32, 198] width 11 height 11
click at [799, 518] on div "Add" at bounding box center [803, 620] width 47 height 21
click at [30, 199] on div at bounding box center [32, 198] width 11 height 11
click at [34, 308] on div at bounding box center [32, 312] width 11 height 11
click at [34, 197] on div at bounding box center [32, 198] width 11 height 11
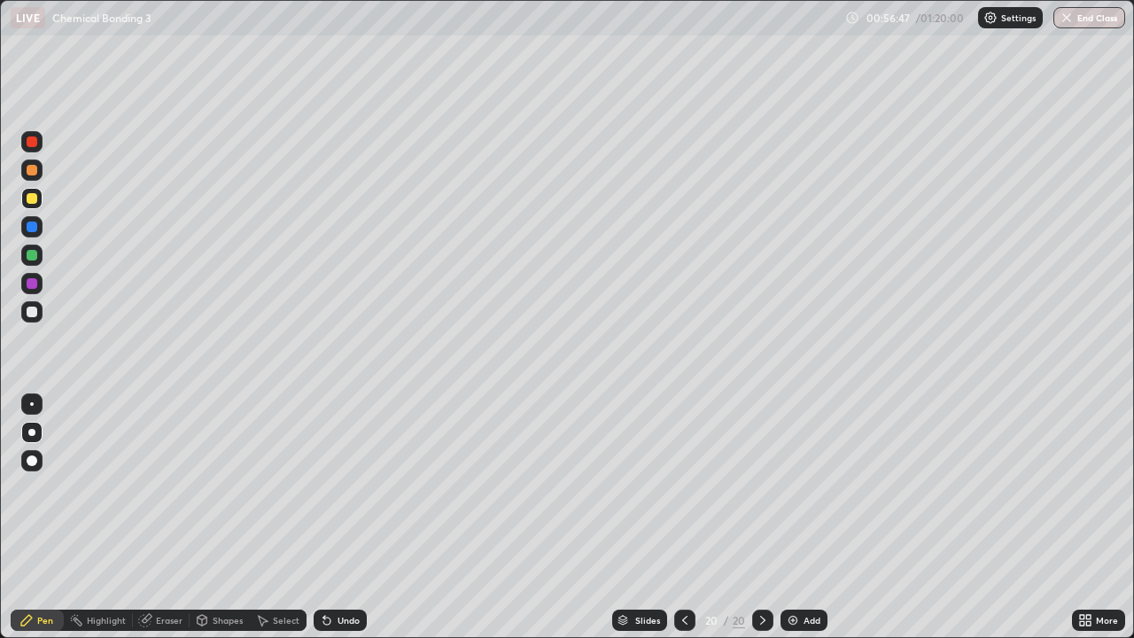
click at [343, 518] on div "Undo" at bounding box center [349, 620] width 22 height 9
click at [345, 518] on div "Undo" at bounding box center [349, 620] width 22 height 9
click at [29, 308] on div at bounding box center [32, 312] width 11 height 11
click at [34, 206] on div at bounding box center [31, 198] width 21 height 21
click at [797, 518] on img at bounding box center [793, 620] width 14 height 14
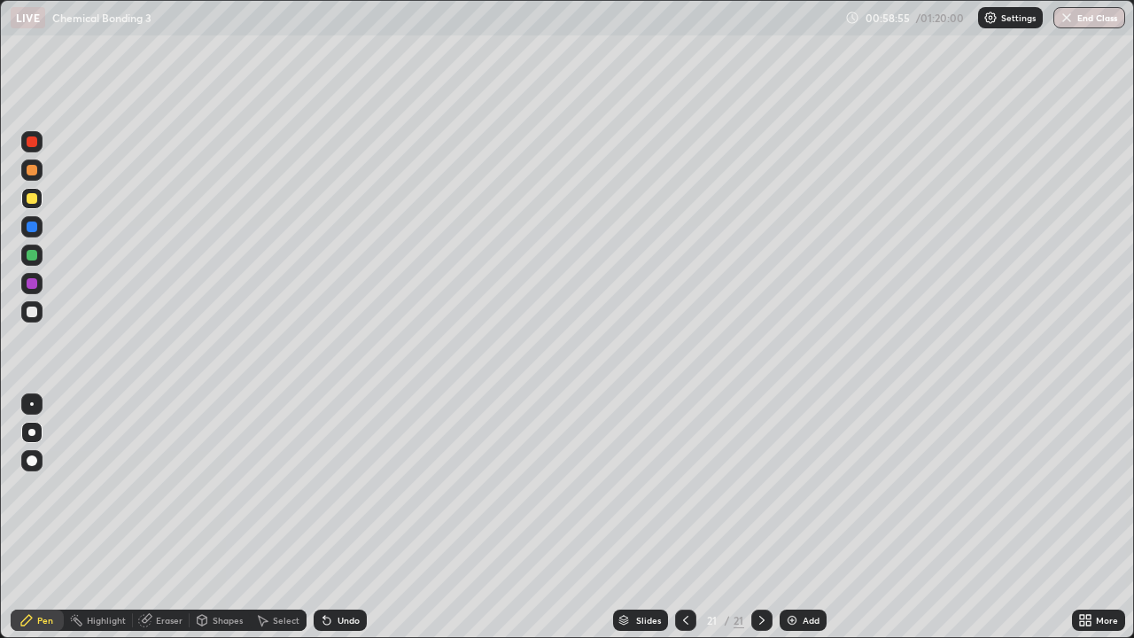
click at [32, 312] on div at bounding box center [32, 312] width 11 height 11
click at [41, 216] on div at bounding box center [31, 227] width 21 height 28
click at [42, 194] on div at bounding box center [31, 198] width 21 height 21
click at [326, 518] on div "Undo" at bounding box center [340, 620] width 53 height 21
click at [799, 518] on div "Add" at bounding box center [803, 620] width 47 height 21
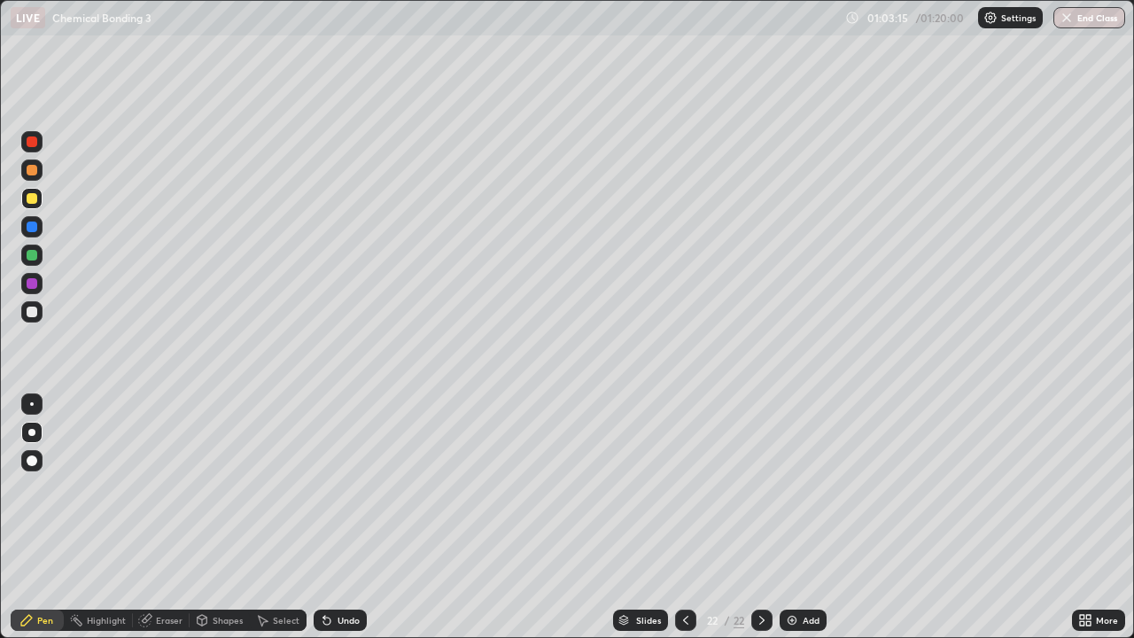
click at [32, 256] on div at bounding box center [32, 255] width 11 height 11
click at [32, 200] on div at bounding box center [32, 198] width 11 height 11
click at [29, 318] on div at bounding box center [31, 311] width 21 height 21
click at [31, 202] on div at bounding box center [32, 198] width 11 height 11
click at [35, 316] on div at bounding box center [31, 311] width 21 height 21
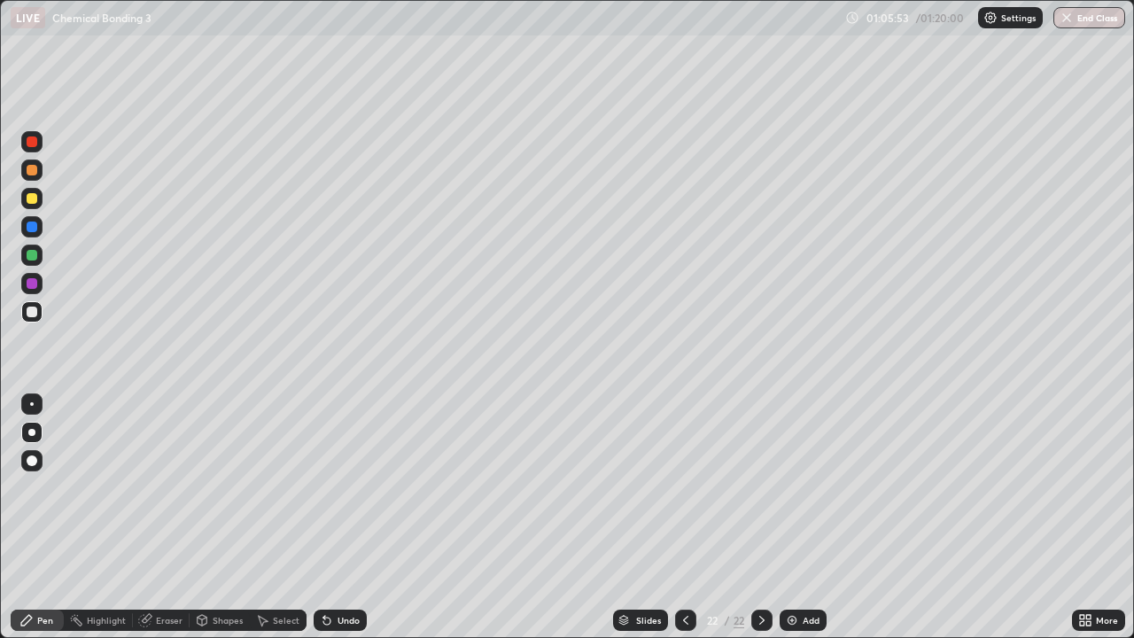
click at [802, 518] on div "Add" at bounding box center [803, 620] width 47 height 21
click at [25, 204] on div at bounding box center [31, 198] width 21 height 21
click at [29, 320] on div at bounding box center [31, 311] width 21 height 21
click at [330, 518] on icon at bounding box center [327, 620] width 14 height 14
click at [35, 200] on div at bounding box center [32, 198] width 11 height 11
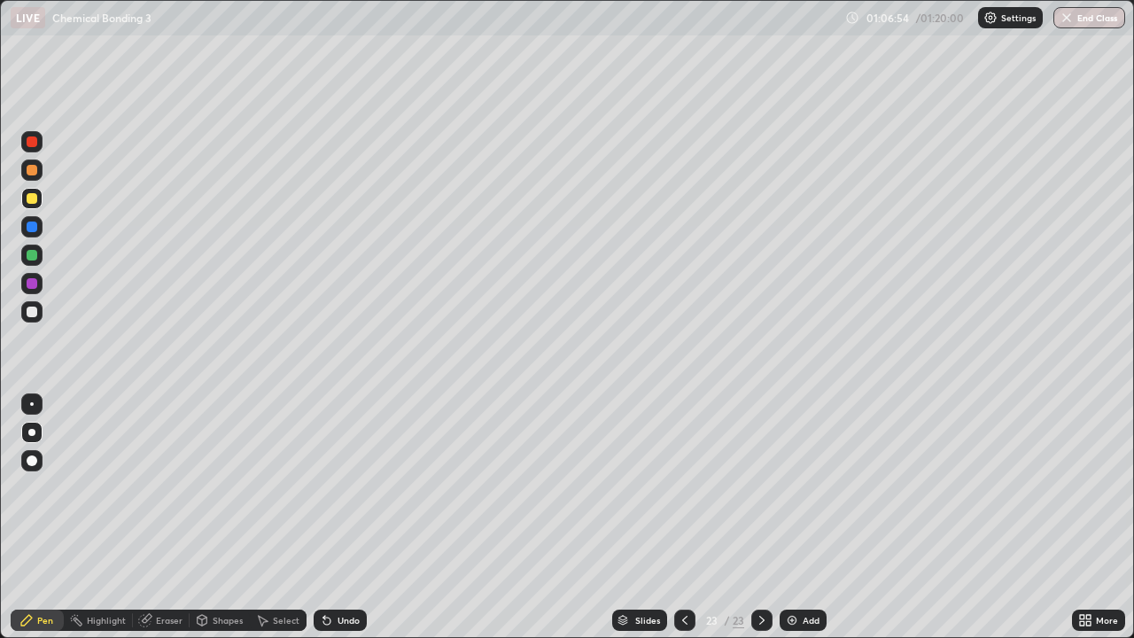
click at [28, 308] on div at bounding box center [32, 312] width 11 height 11
click at [330, 518] on icon at bounding box center [327, 620] width 14 height 14
click at [34, 228] on div at bounding box center [32, 227] width 11 height 11
click at [802, 518] on div "Add" at bounding box center [803, 620] width 47 height 21
click at [36, 313] on div at bounding box center [32, 312] width 11 height 11
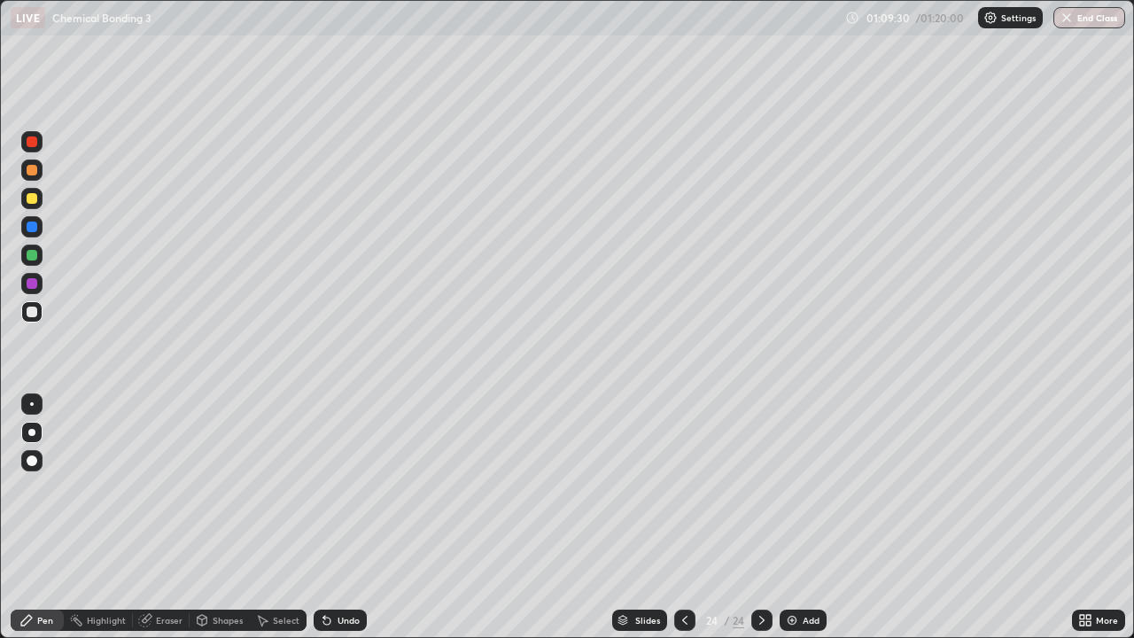
click at [35, 170] on div at bounding box center [32, 170] width 11 height 11
click at [32, 197] on div at bounding box center [32, 198] width 11 height 11
click at [36, 206] on div at bounding box center [31, 198] width 21 height 21
click at [31, 311] on div at bounding box center [32, 312] width 11 height 11
click at [333, 518] on div "Undo" at bounding box center [340, 620] width 53 height 21
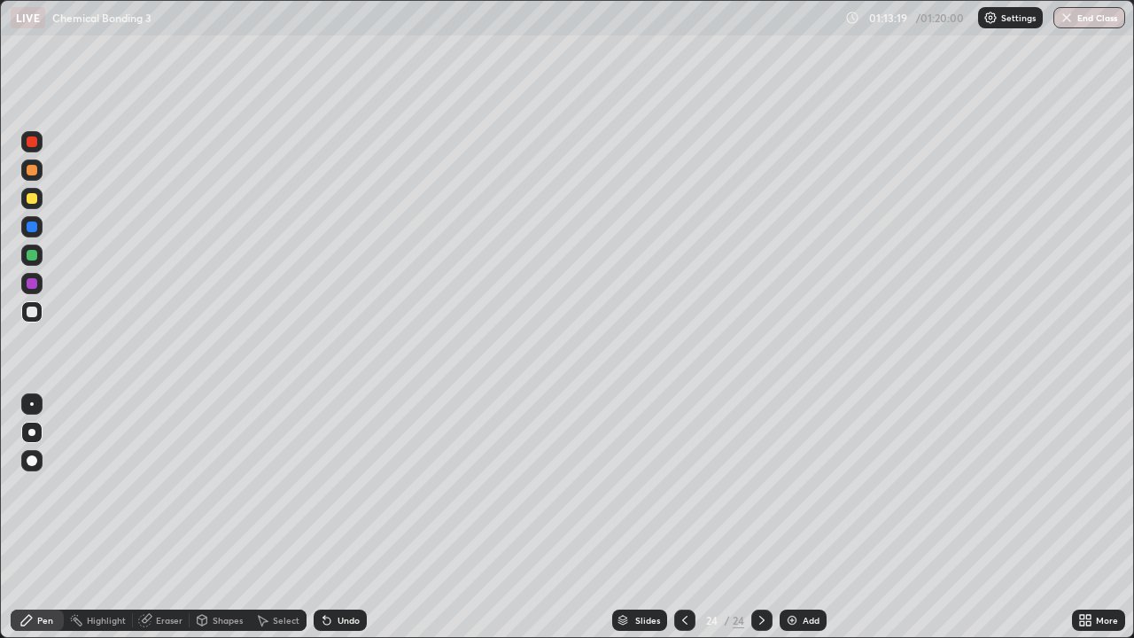
click at [805, 518] on div "Add" at bounding box center [803, 620] width 47 height 21
click at [35, 193] on div at bounding box center [32, 198] width 11 height 11
click at [38, 304] on div at bounding box center [31, 311] width 21 height 21
click at [1097, 18] on button "End Class" at bounding box center [1090, 17] width 72 height 21
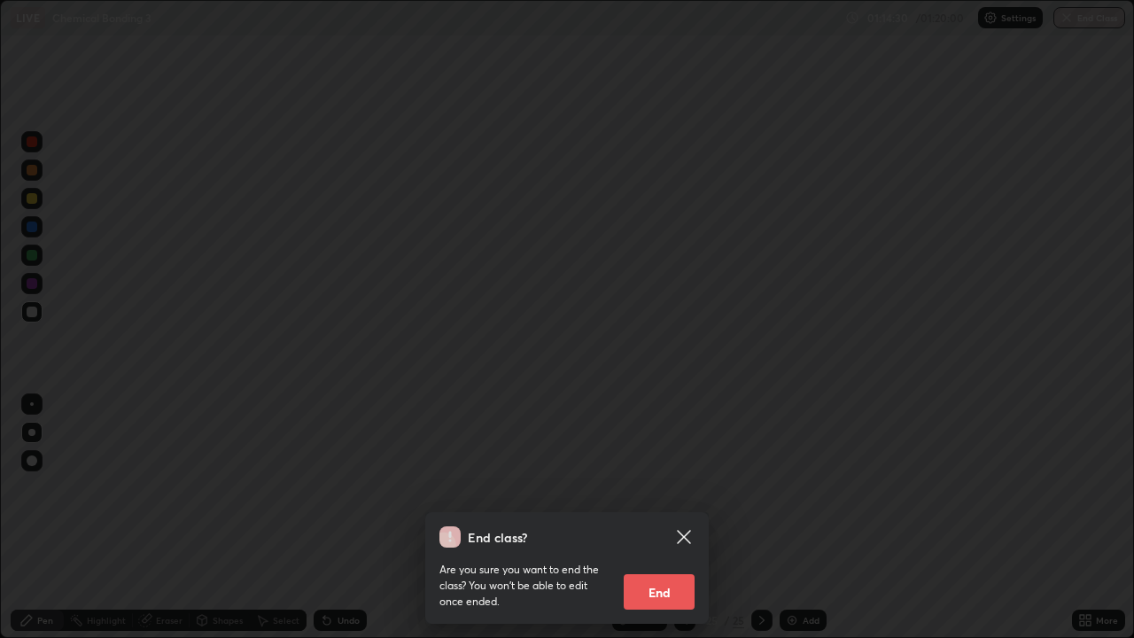
click at [669, 518] on button "End" at bounding box center [659, 591] width 71 height 35
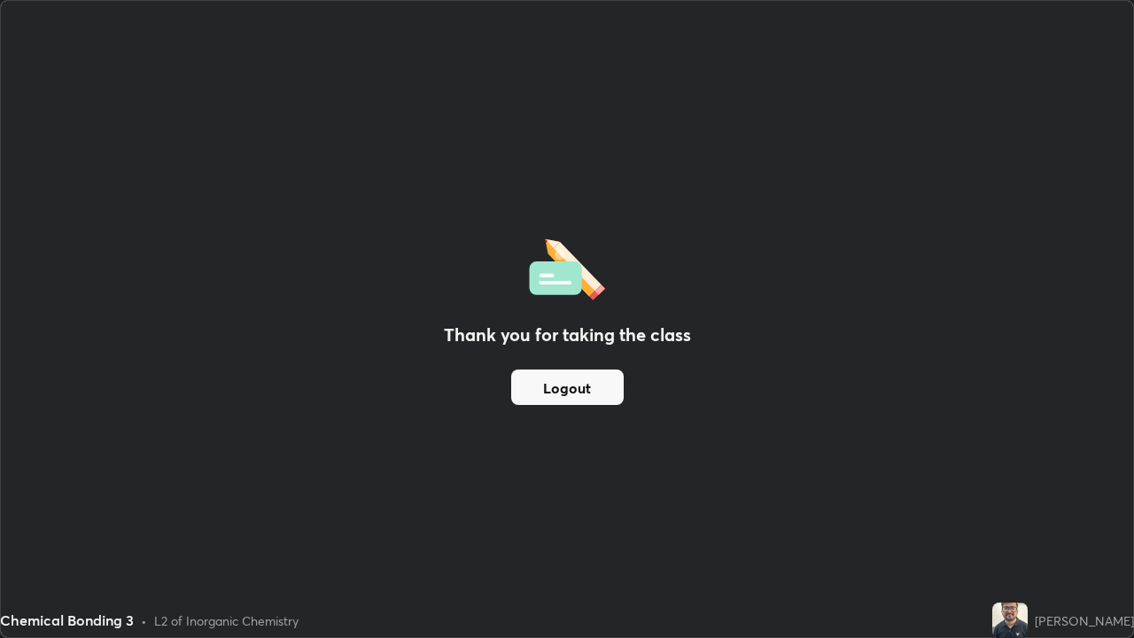
click at [1096, 518] on div "[PERSON_NAME]" at bounding box center [1084, 620] width 99 height 19
click at [1028, 518] on img at bounding box center [1010, 620] width 35 height 35
click at [577, 396] on button "Logout" at bounding box center [567, 387] width 113 height 35
click at [546, 402] on button "Logout" at bounding box center [567, 387] width 113 height 35
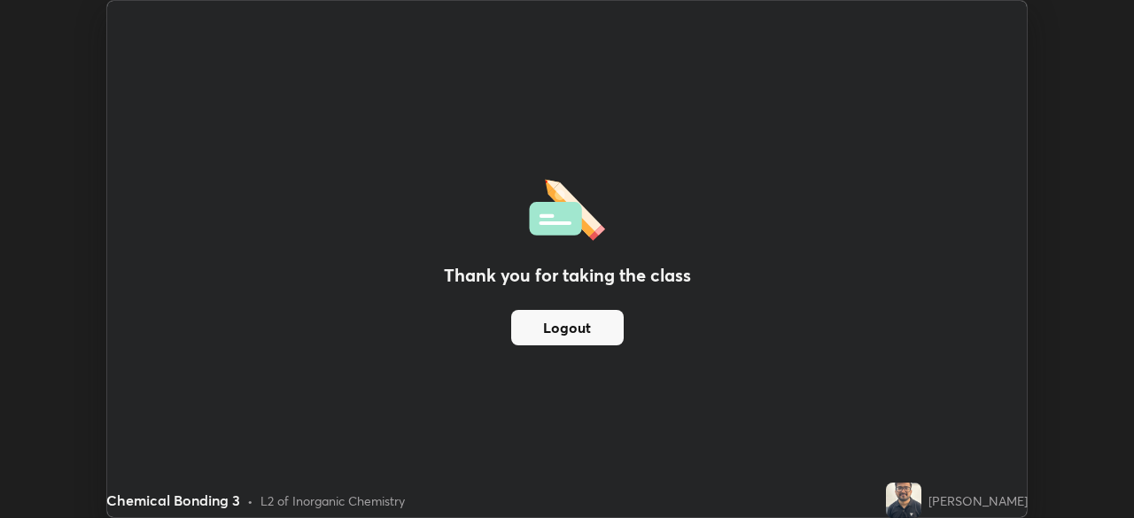
scroll to position [88100, 87484]
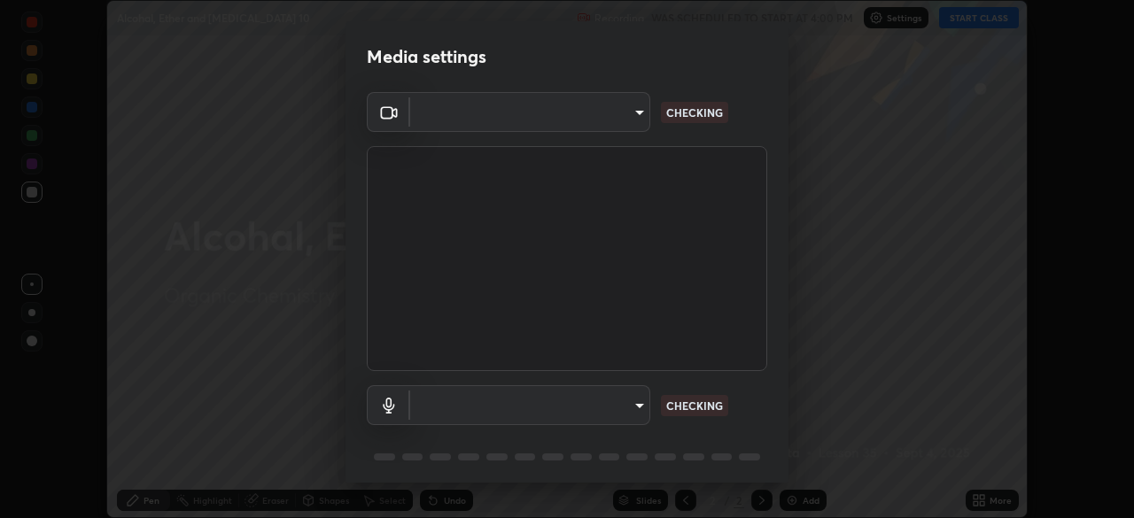
scroll to position [63, 0]
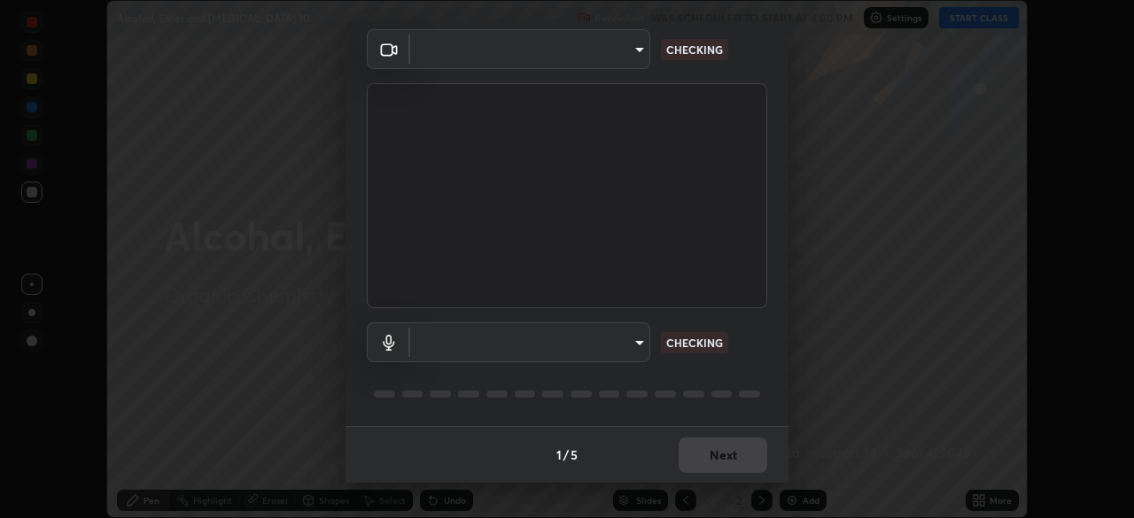
type input "23008043d16b3f933f5d29e9b3769097a1661712bf7e9030f0d00f953f479f19"
type input "ce8bbd661dce354a58a25af5271b3c1bd1d853cc8608d8e3321a5e34fd7f7726"
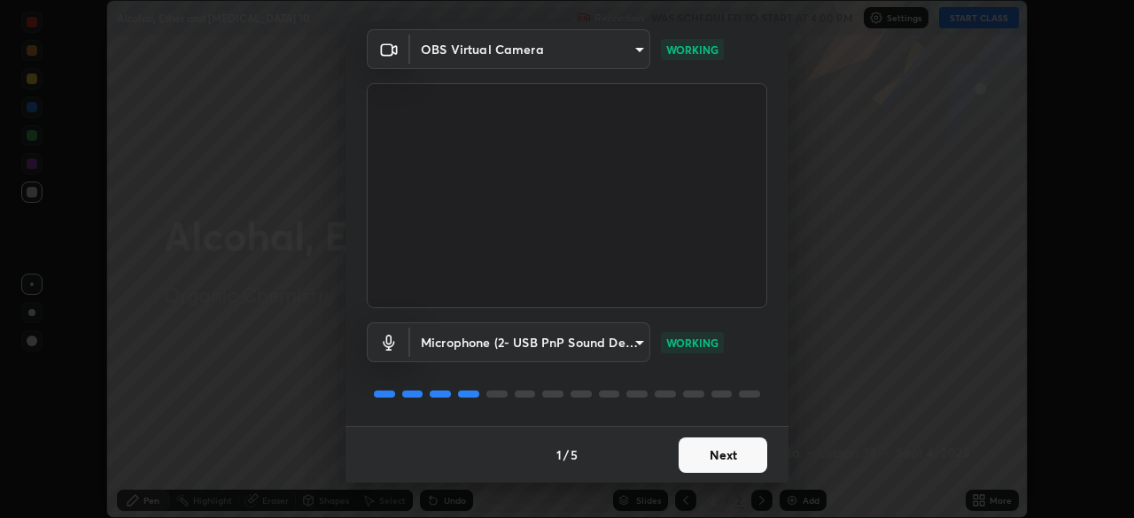
click at [712, 458] on button "Next" at bounding box center [723, 455] width 89 height 35
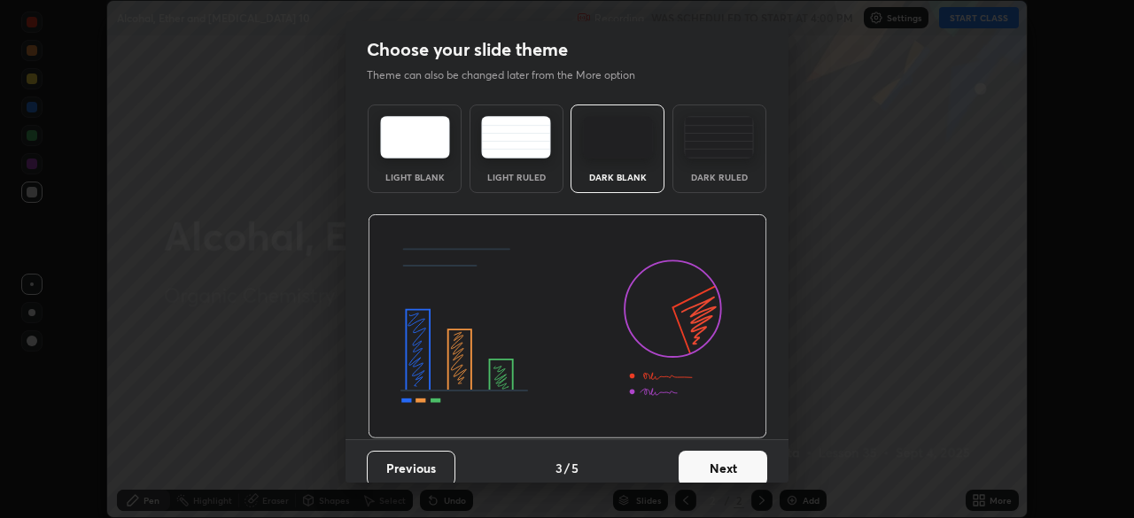
click at [712, 461] on button "Next" at bounding box center [723, 468] width 89 height 35
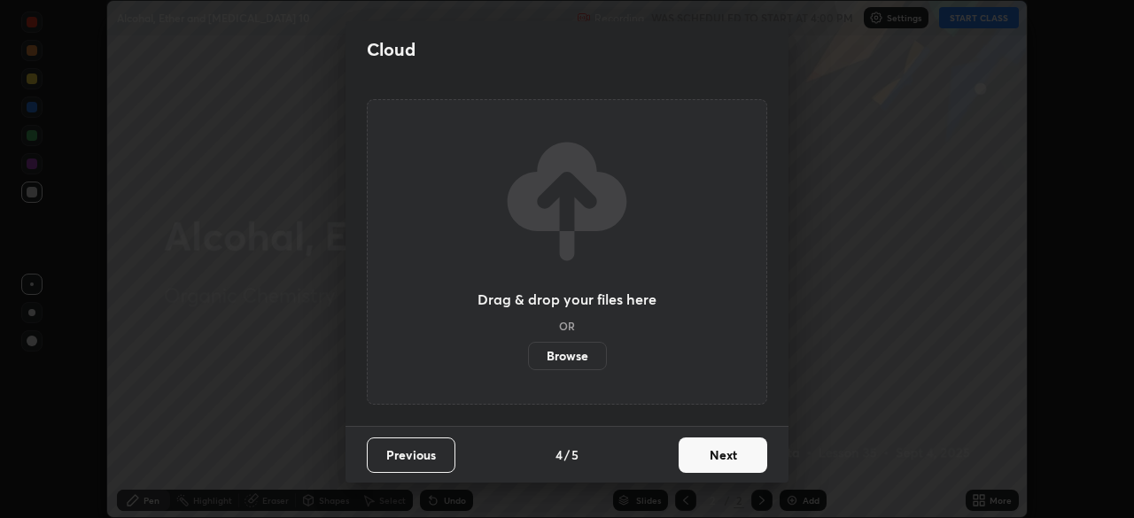
click at [714, 463] on button "Next" at bounding box center [723, 455] width 89 height 35
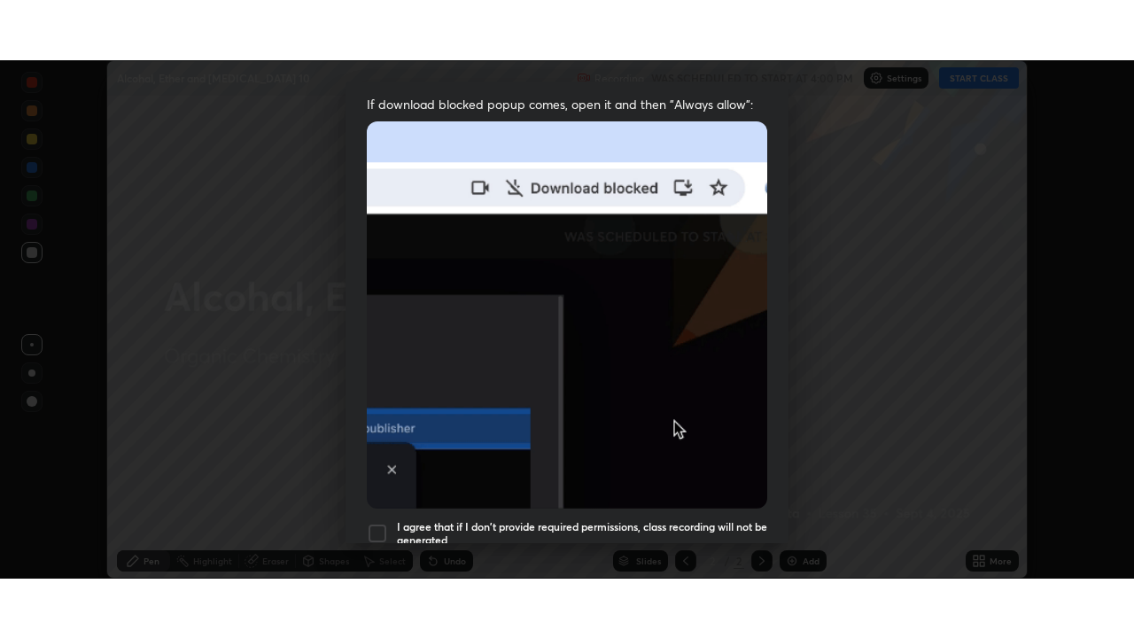
scroll to position [424, 0]
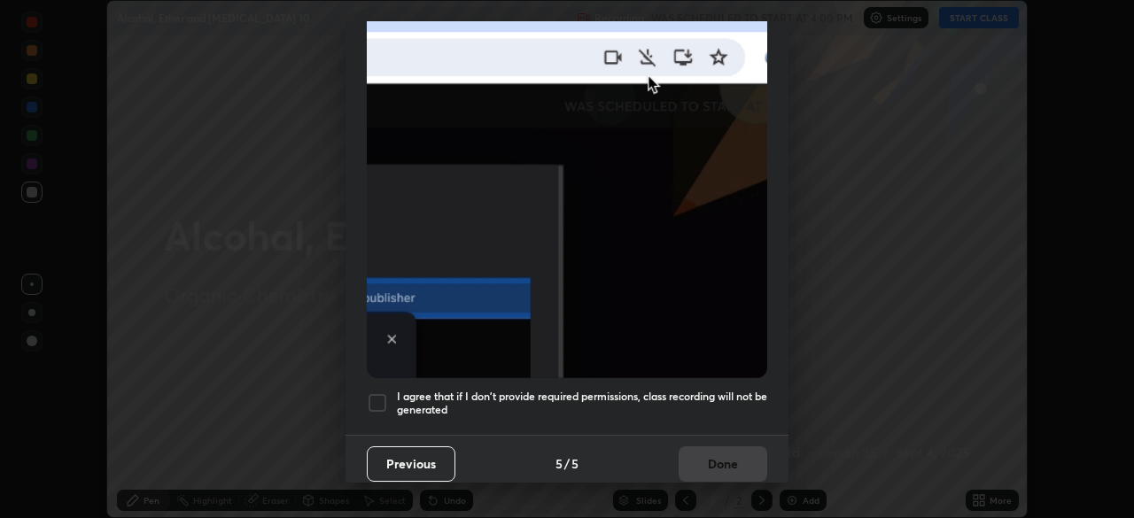
click at [383, 394] on div at bounding box center [377, 403] width 21 height 21
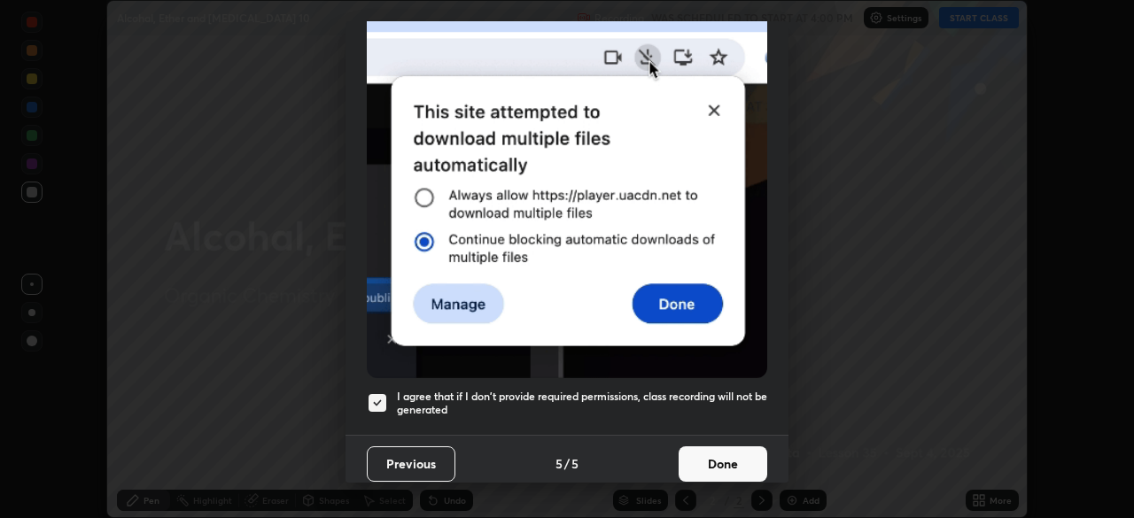
click at [712, 459] on button "Done" at bounding box center [723, 464] width 89 height 35
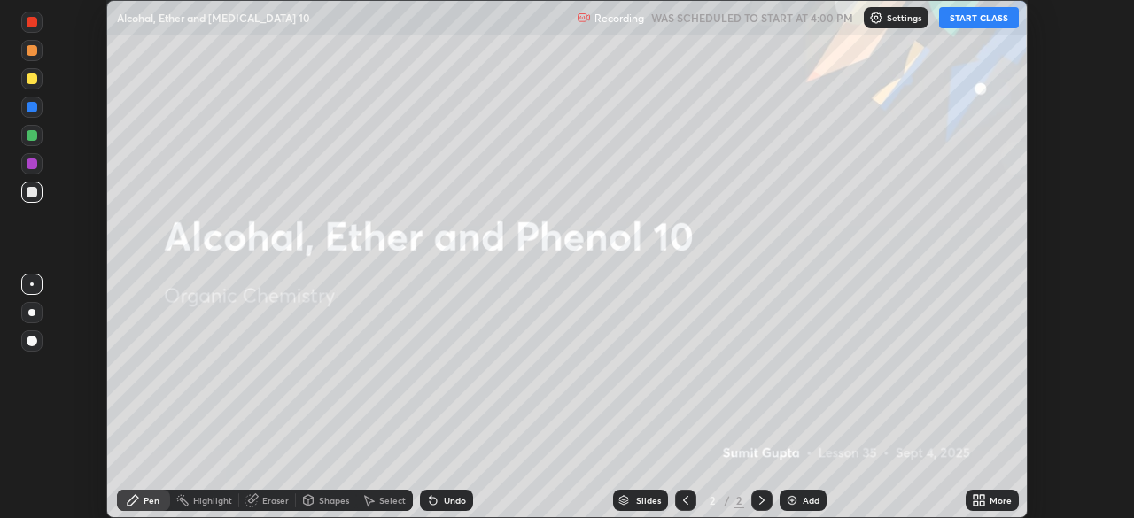
click at [974, 22] on button "START CLASS" at bounding box center [979, 17] width 80 height 21
click at [982, 504] on icon at bounding box center [982, 504] width 4 height 4
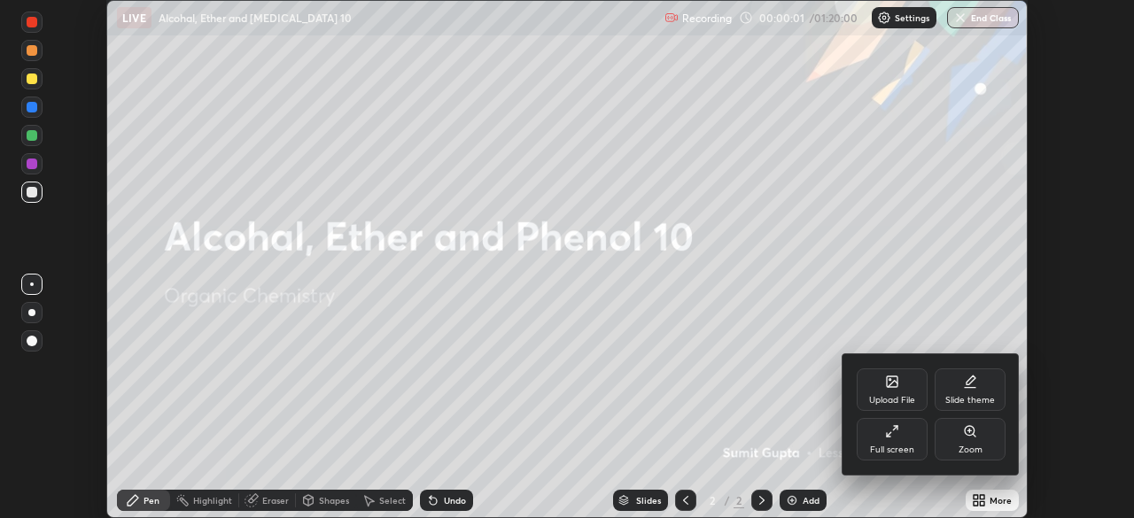
click at [890, 435] on icon at bounding box center [892, 431] width 14 height 14
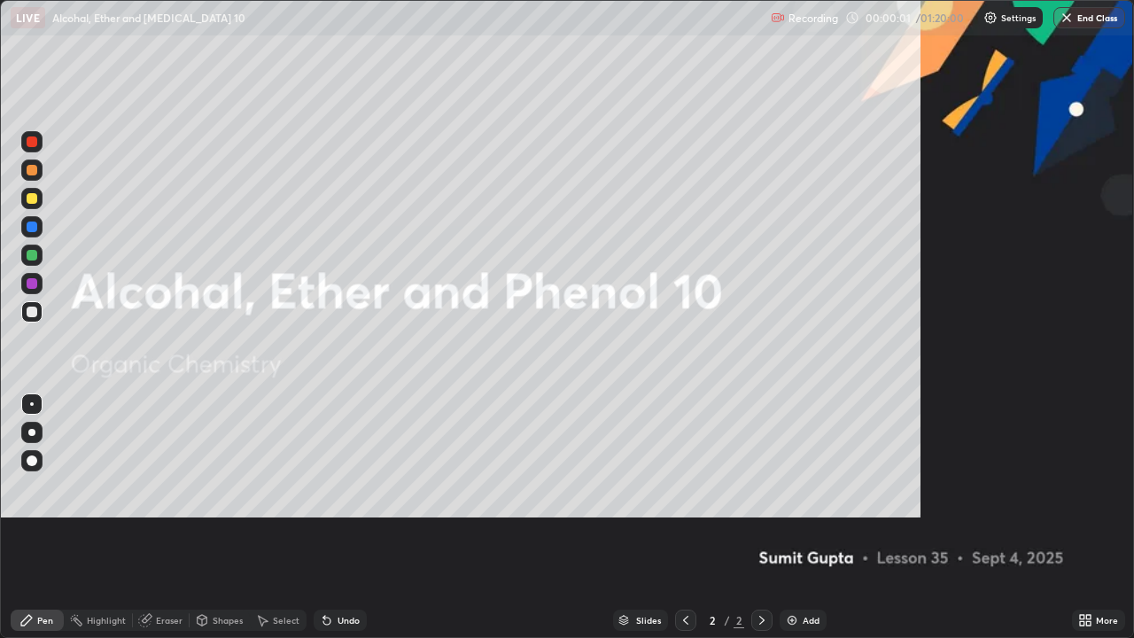
scroll to position [638, 1134]
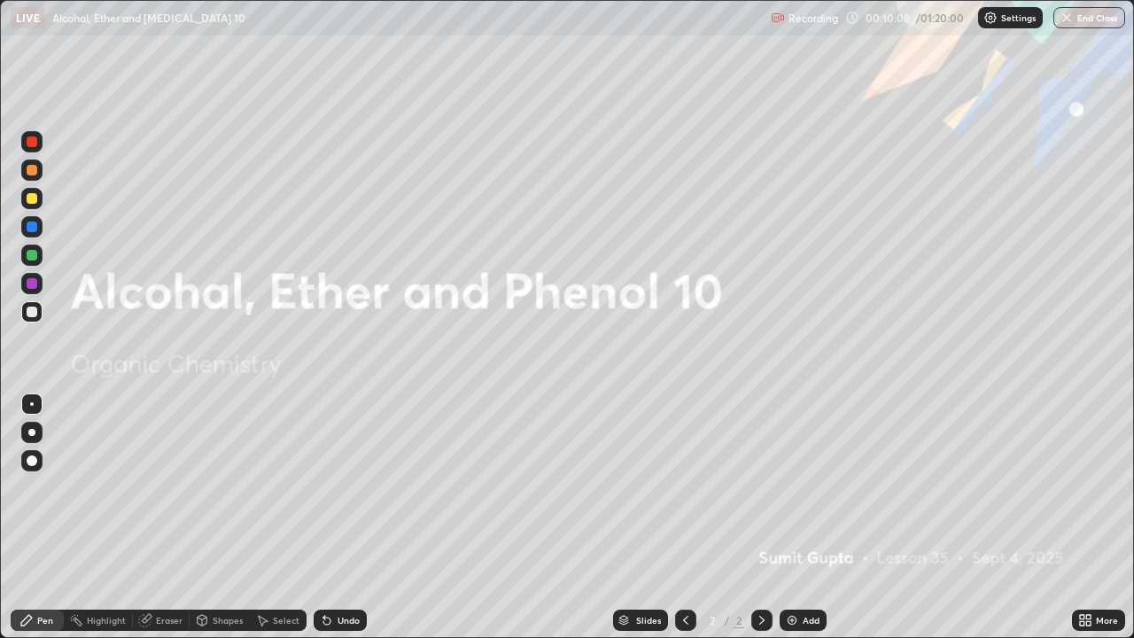
click at [800, 518] on div "Add" at bounding box center [803, 620] width 47 height 21
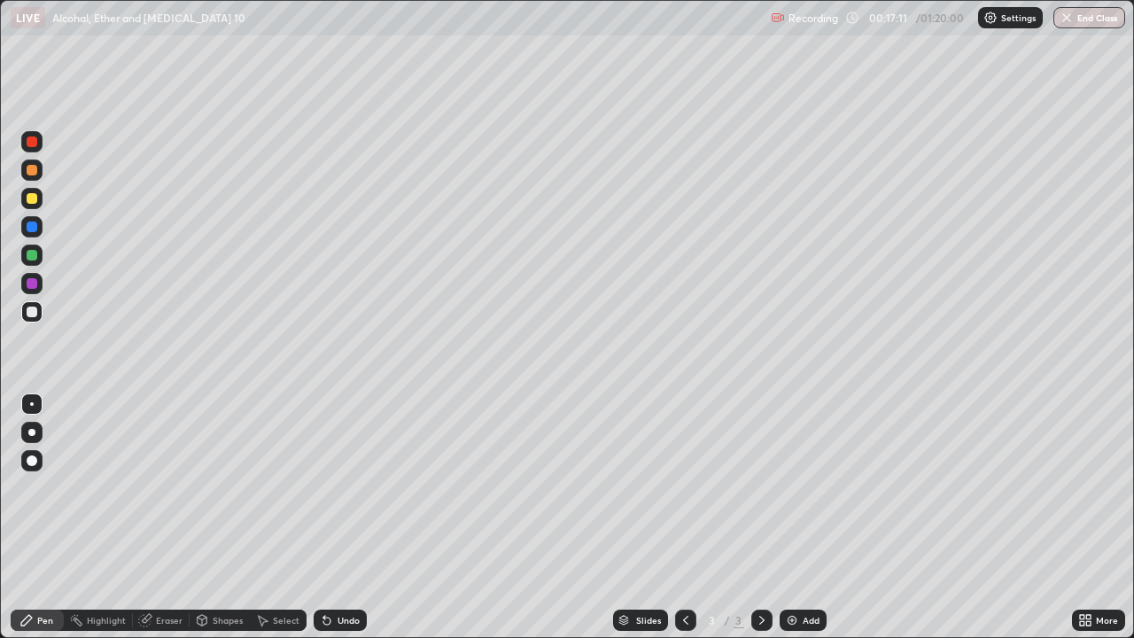
click at [32, 432] on div at bounding box center [31, 432] width 7 height 7
